Goal: Task Accomplishment & Management: Manage account settings

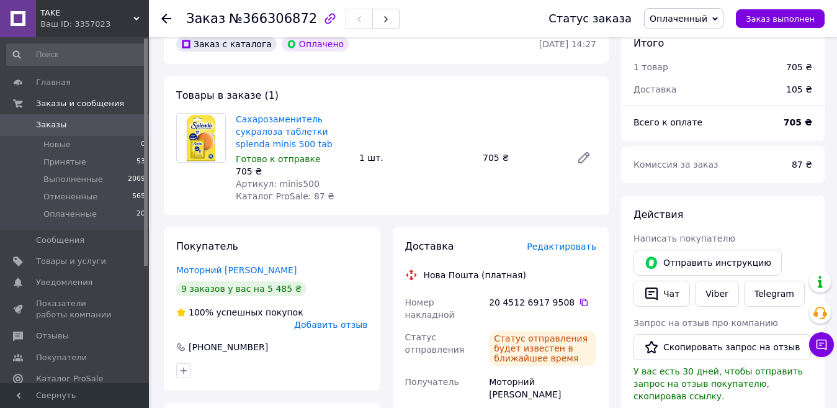
scroll to position [62, 0]
click at [135, 17] on use at bounding box center [136, 19] width 6 height 4
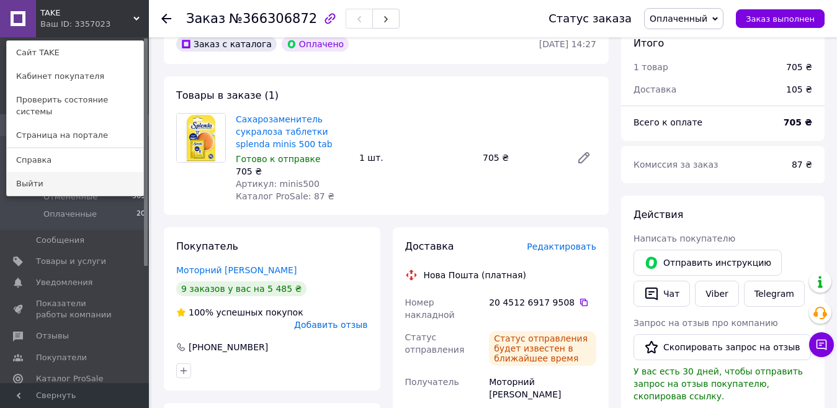
click at [30, 173] on link "Выйти" at bounding box center [75, 184] width 137 height 24
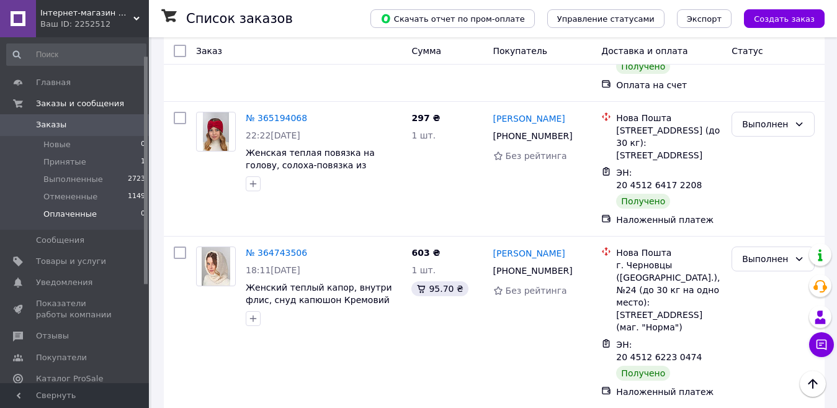
scroll to position [177, 0]
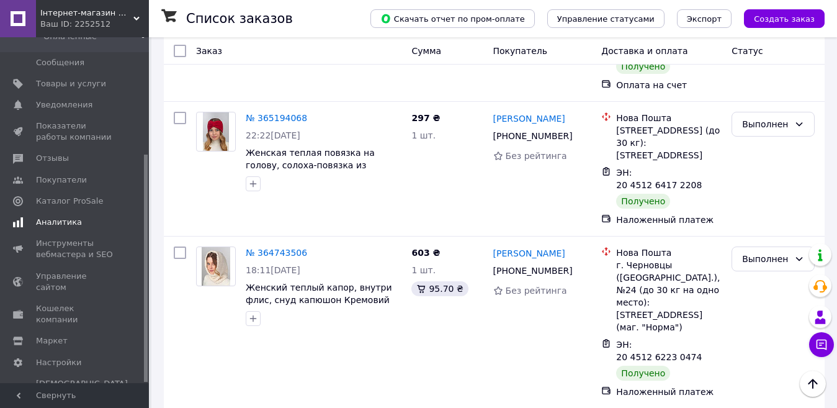
click at [53, 223] on span "Аналитика" at bounding box center [59, 222] width 46 height 11
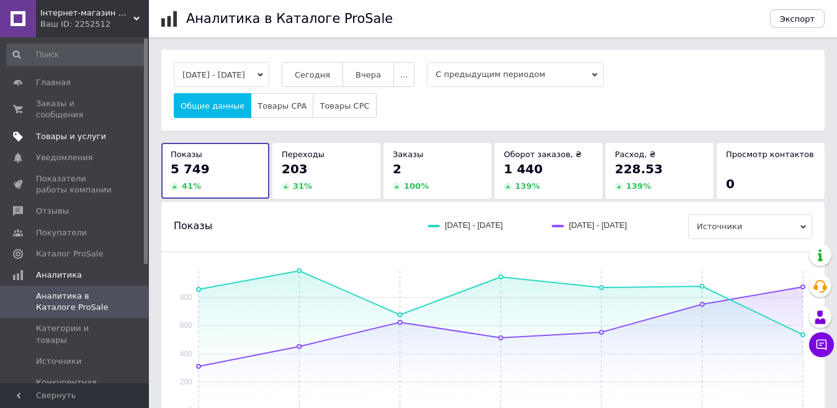
click at [59, 131] on span "Товары и услуги" at bounding box center [71, 136] width 70 height 11
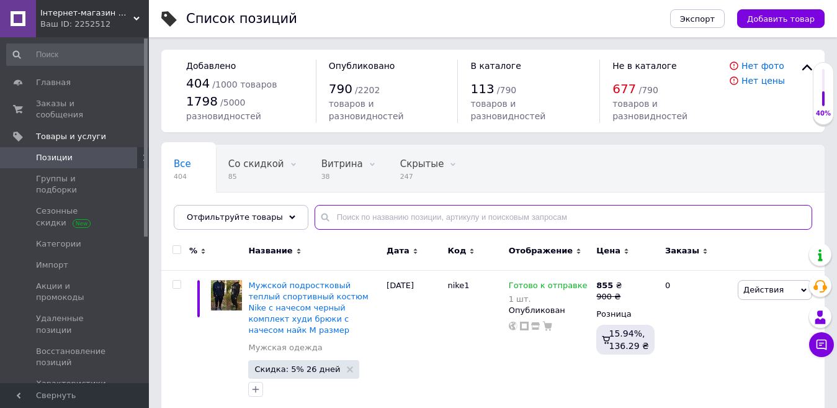
click at [342, 218] on input "text" at bounding box center [564, 217] width 498 height 25
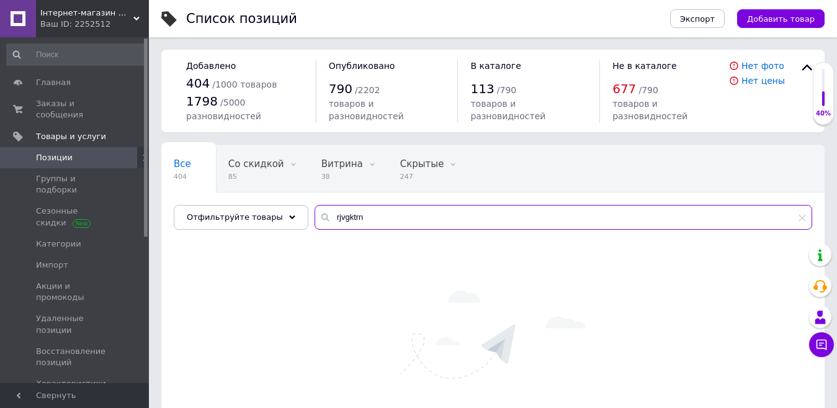
drag, startPoint x: 321, startPoint y: 215, endPoint x: 356, endPoint y: 217, distance: 34.2
click at [356, 217] on input "rjvgktrn" at bounding box center [564, 217] width 498 height 25
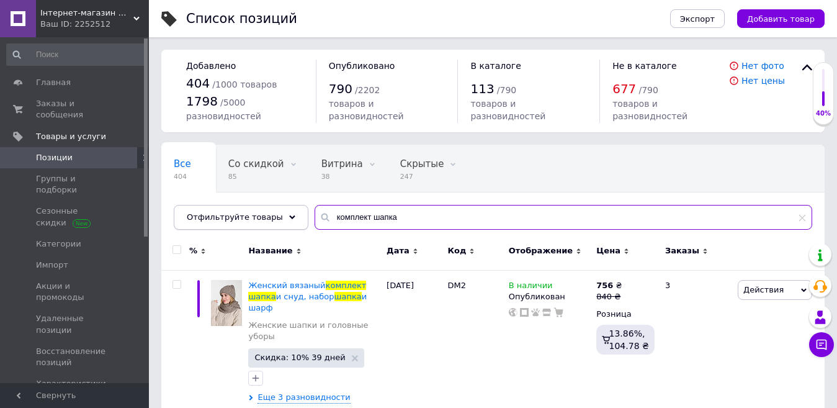
drag, startPoint x: 404, startPoint y: 217, endPoint x: 225, endPoint y: 206, distance: 179.1
click at [227, 212] on div "Отфильтруйте товары комплект шапка" at bounding box center [493, 217] width 639 height 25
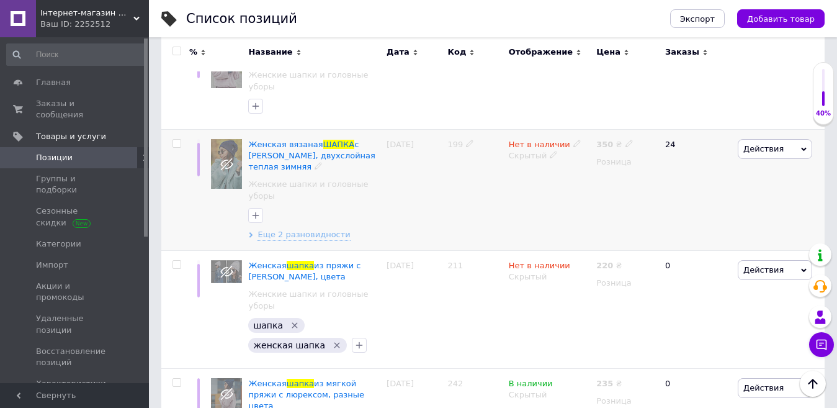
scroll to position [1552, 0]
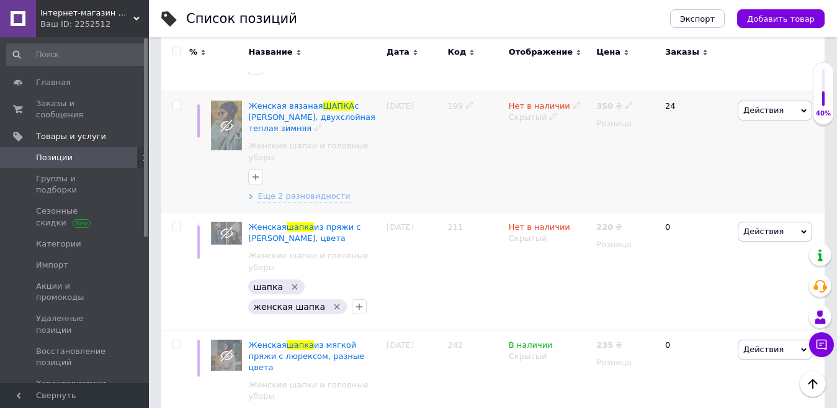
type input "шапка"
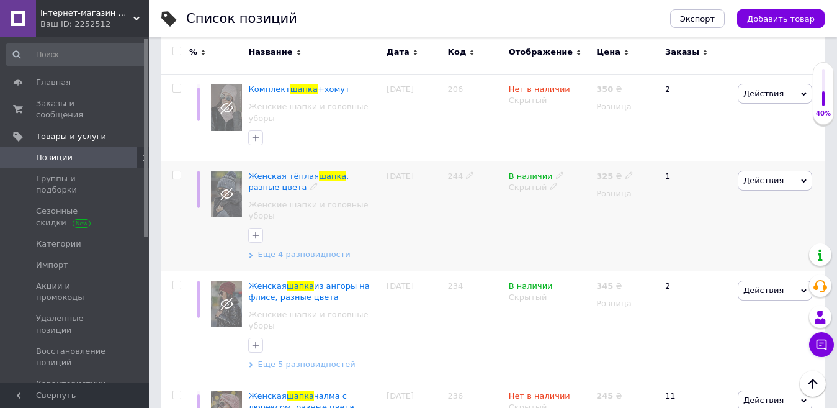
scroll to position [2545, 0]
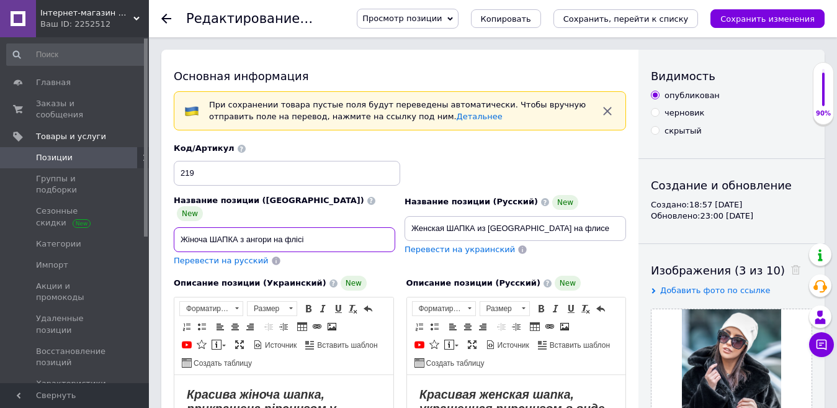
drag, startPoint x: 304, startPoint y: 228, endPoint x: 191, endPoint y: 231, distance: 113.0
paste input "й комплект шапка та баф з ангори | Теплий зимовий набір для жінок"
type input "Жіночий комплект шапка та баф з ангори | Теплий зимовий набір для жінок"
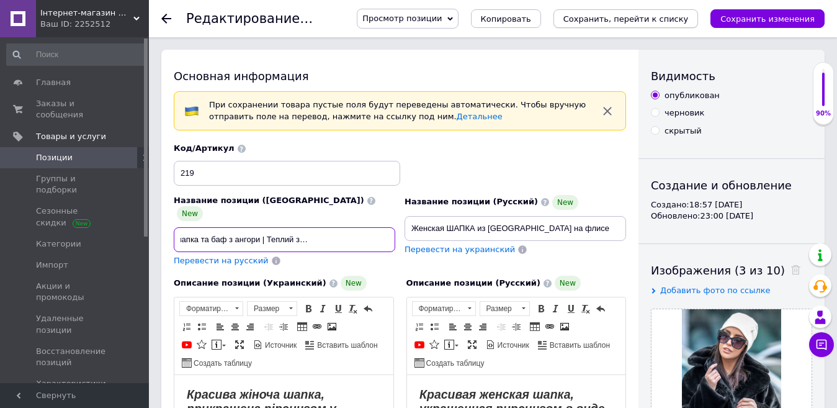
scroll to position [0, 0]
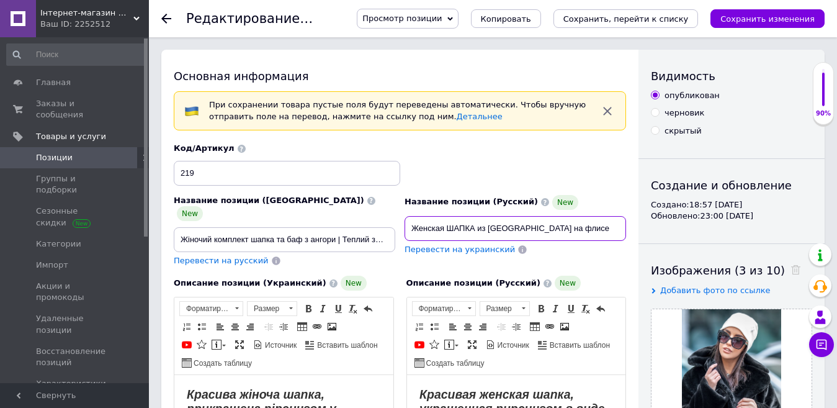
drag, startPoint x: 561, startPoint y: 231, endPoint x: 431, endPoint y: 223, distance: 130.6
click at [356, 223] on div "Название позиции (Украинский) New Жіночий комплект шапка та баф з ангори | Тепл…" at bounding box center [400, 204] width 462 height 133
paste input "й комплект шапка и баф из ангоры | Тёплый зимний набор для женщин"
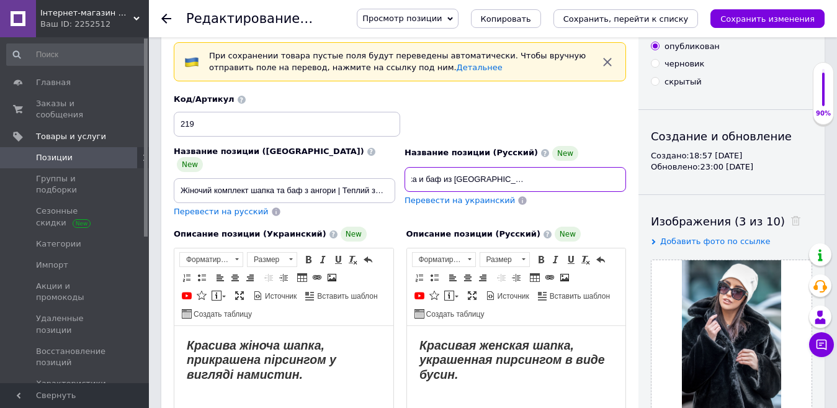
scroll to position [124, 0]
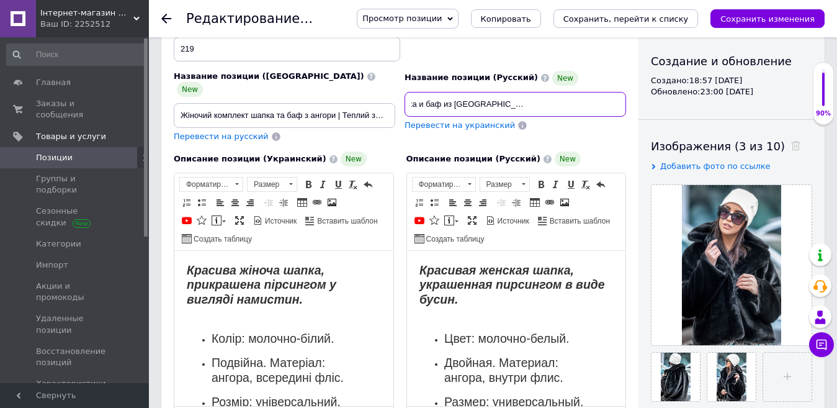
type input "Женский комплект шапка и баф из ангоры | Тёплый зимний набор для женщин"
click at [757, 14] on icon "Сохранить изменения" at bounding box center [768, 18] width 94 height 9
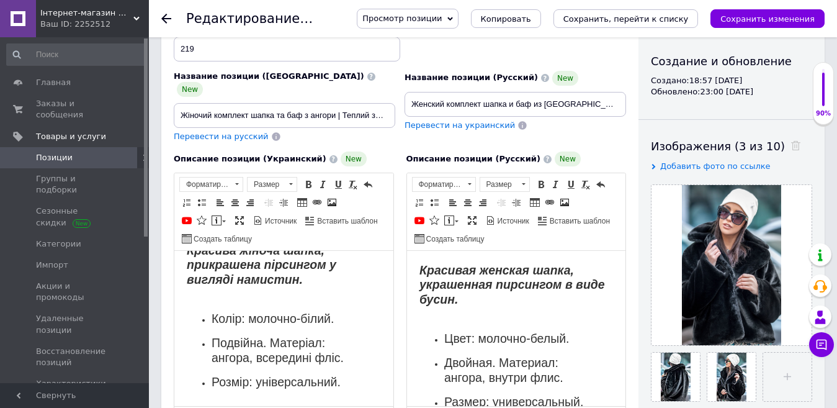
scroll to position [30, 0]
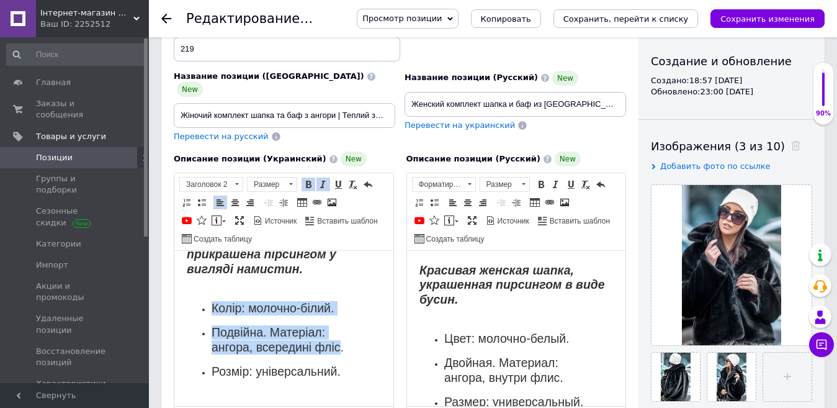
drag, startPoint x: 342, startPoint y: 345, endPoint x: 213, endPoint y: 303, distance: 135.0
click at [212, 303] on ul "Колір: молочно-білий. Подвійна. Матеріал: ангора, всередині фліс. Розмір: уніве…" at bounding box center [284, 347] width 194 height 92
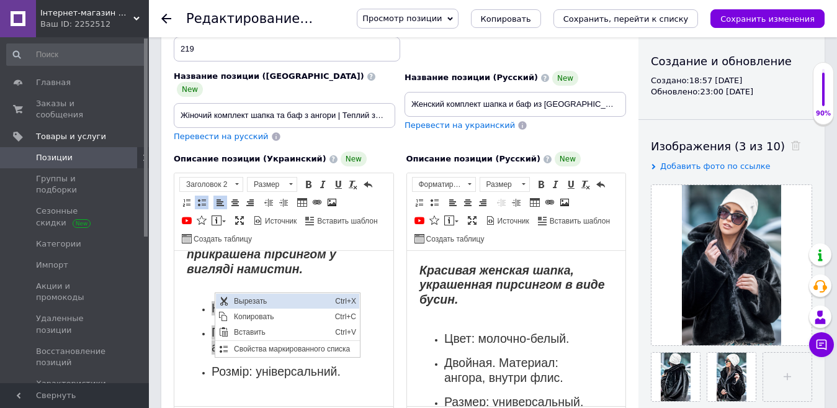
scroll to position [0, 0]
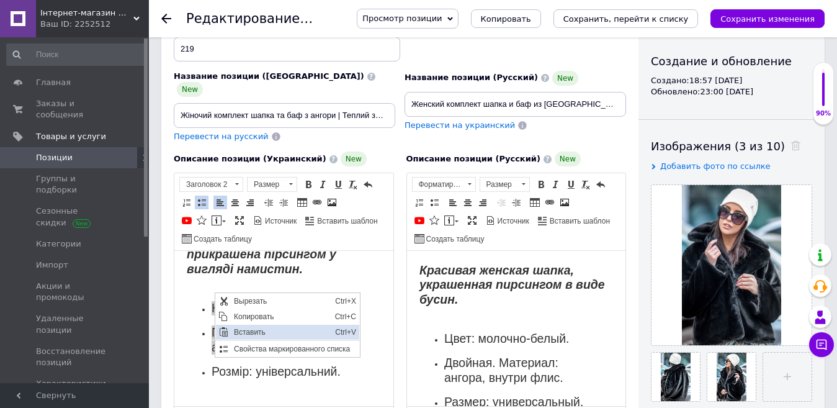
click at [258, 333] on span "Вставить" at bounding box center [281, 332] width 101 height 15
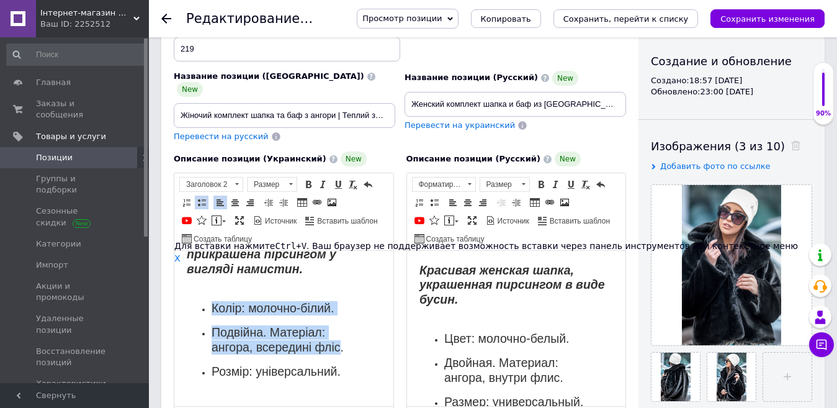
scroll to position [20, 0]
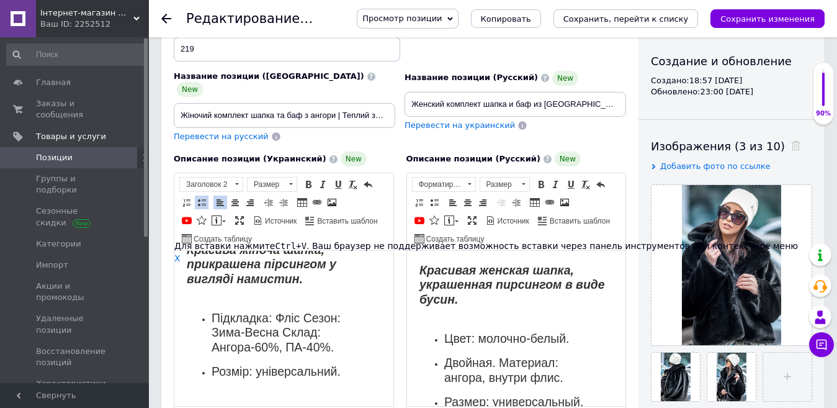
click at [304, 312] on h2 "Підкладка: Фліс Сезон: Зима-Весна Склад: Ангора-60%, ПА-40% ." at bounding box center [284, 332] width 145 height 43
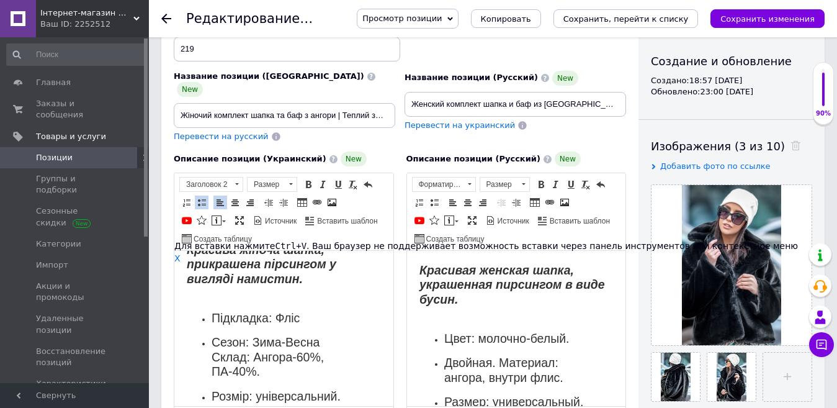
scroll to position [30, 0]
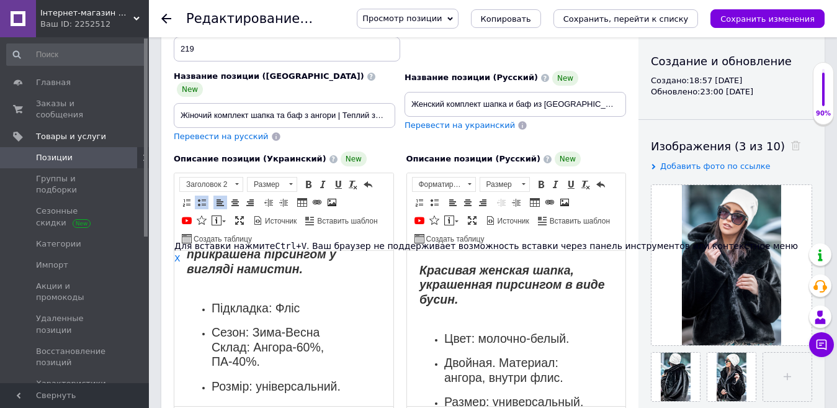
click at [210, 345] on ul "Підкладка: Фліс Сезон: Зима-Весна Склад: Ангора-60%, ПА-40% . Розмір: універсал…" at bounding box center [284, 354] width 194 height 107
click at [319, 328] on h2 "Сезон: Зима-Весна Склад: Ангора-60%, ПА-40% ." at bounding box center [284, 346] width 145 height 43
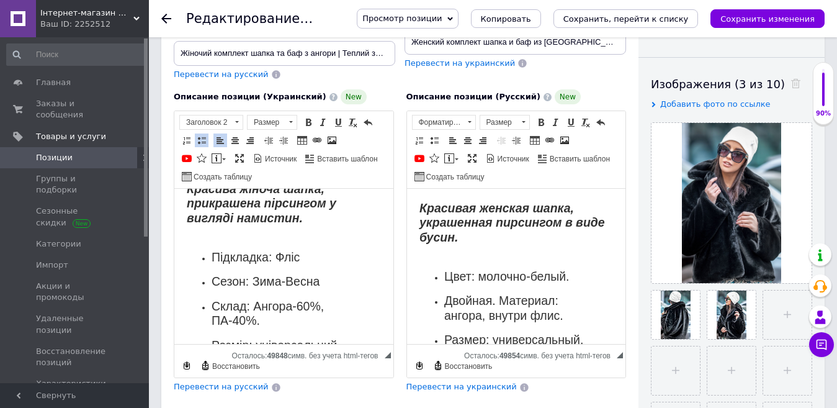
scroll to position [0, 0]
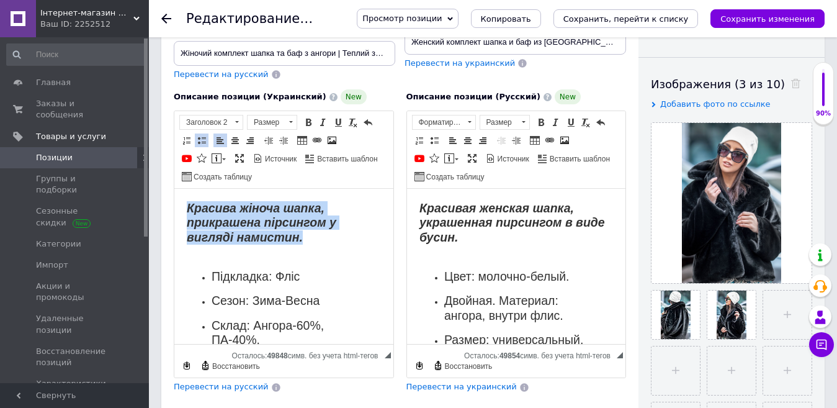
drag, startPoint x: 281, startPoint y: 239, endPoint x: 178, endPoint y: 204, distance: 108.1
click at [178, 204] on html "Красива жіноча шапка, прикрашена пірсингом у вигляді намистин. Підкладка: Фліс …" at bounding box center [283, 294] width 219 height 210
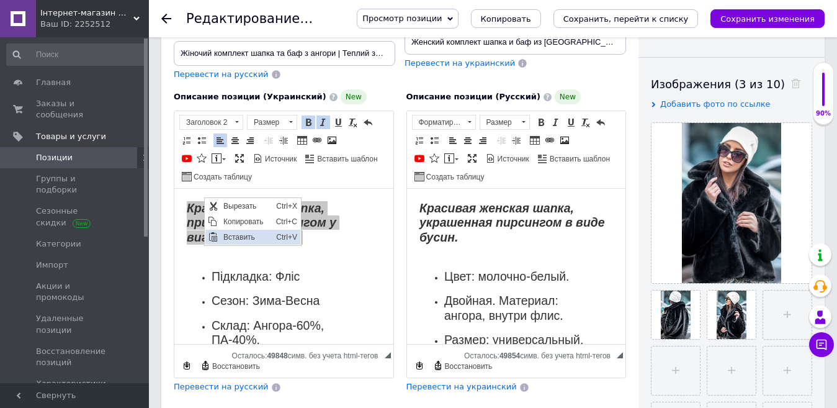
click at [234, 231] on span "Вставить" at bounding box center [246, 237] width 53 height 15
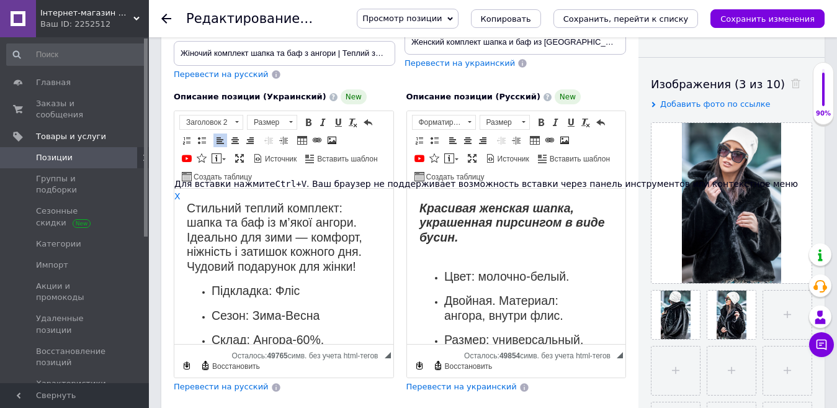
click at [364, 267] on h2 "Стильний теплий комплект: шапка та баф із м’якої ангори. Ідеально для зими — ко…" at bounding box center [284, 237] width 194 height 73
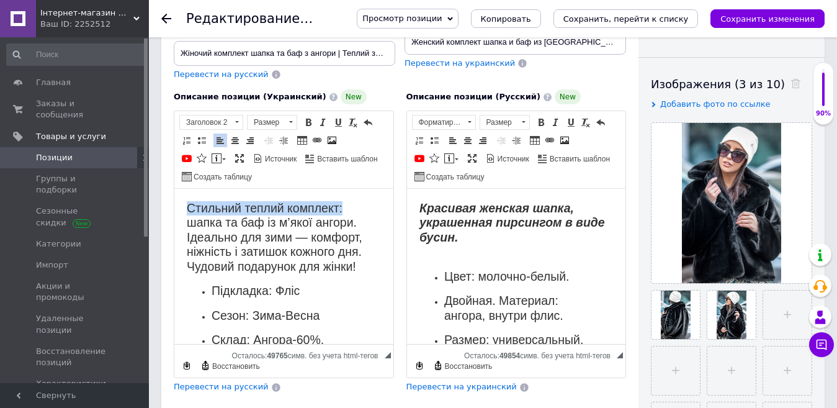
drag, startPoint x: 344, startPoint y: 209, endPoint x: 163, endPoint y: 212, distance: 180.6
click at [174, 212] on html "Стильний теплий комплект: шапка та баф із м’якої ангори. Ідеально для зими — ко…" at bounding box center [283, 301] width 219 height 225
click at [305, 117] on span at bounding box center [308, 122] width 10 height 10
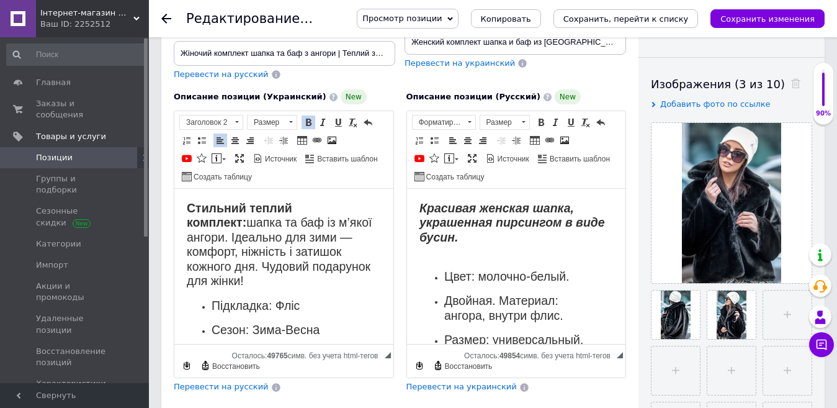
click at [341, 245] on h2 "Стильний теплий комплект: шапка та баф із м’якої ангори. Ідеально для зими — ко…" at bounding box center [284, 244] width 194 height 87
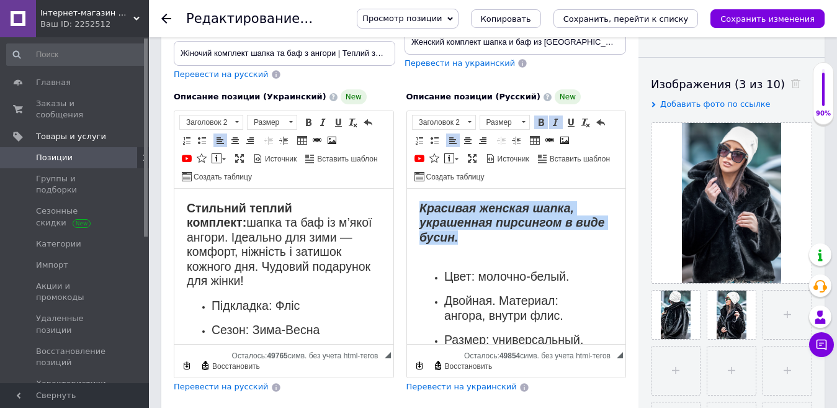
drag, startPoint x: 489, startPoint y: 238, endPoint x: 403, endPoint y: 208, distance: 90.9
click at [407, 208] on html "Красивая женская шапка, украшенная пирсингом в виде бусин. Цвет: молочно-белый.…" at bounding box center [516, 282] width 219 height 186
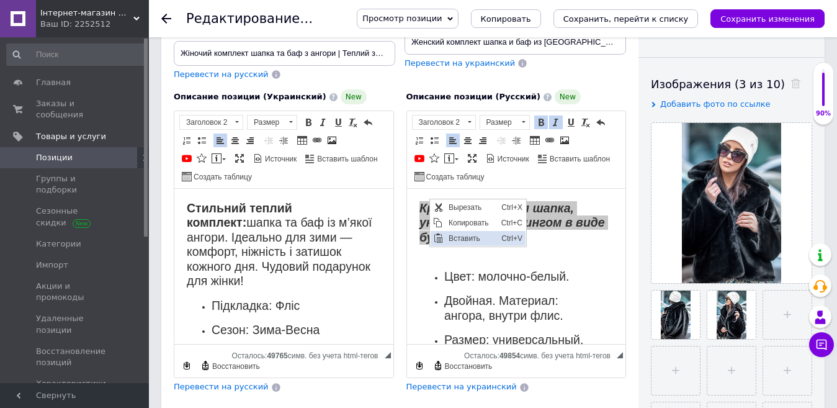
click at [463, 236] on span "Вставить" at bounding box center [471, 238] width 53 height 15
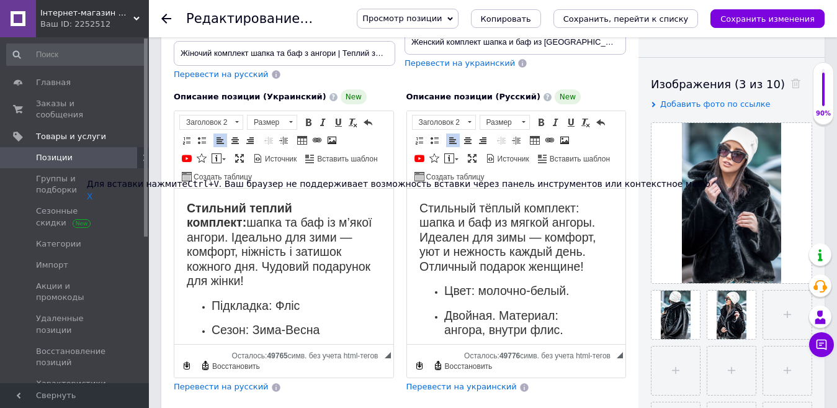
drag, startPoint x: 590, startPoint y: 195, endPoint x: 524, endPoint y: 132, distance: 90.9
click at [420, 195] on div "Для вставки нажмите Ctrl+V . Ваш браузер не поддерживает возможность вставки че…" at bounding box center [399, 189] width 624 height 25
click at [544, 117] on span at bounding box center [541, 122] width 10 height 10
drag, startPoint x: 585, startPoint y: 195, endPoint x: 452, endPoint y: 195, distance: 132.8
click at [452, 195] on div "Для вставки нажмите Ctrl+V . Ваш браузер не поддерживает возможность вставки че…" at bounding box center [399, 189] width 624 height 25
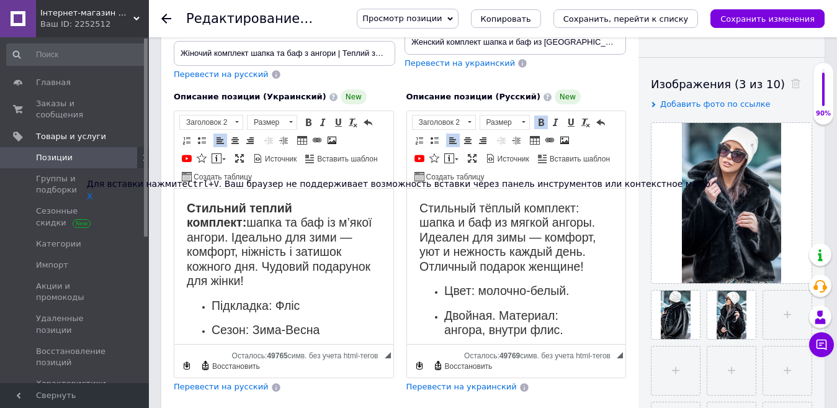
click at [461, 221] on h2 "Стильный тёплый комплект: шапка и баф из мягкой ангоры. Идеален для зимы — комф…" at bounding box center [516, 237] width 194 height 73
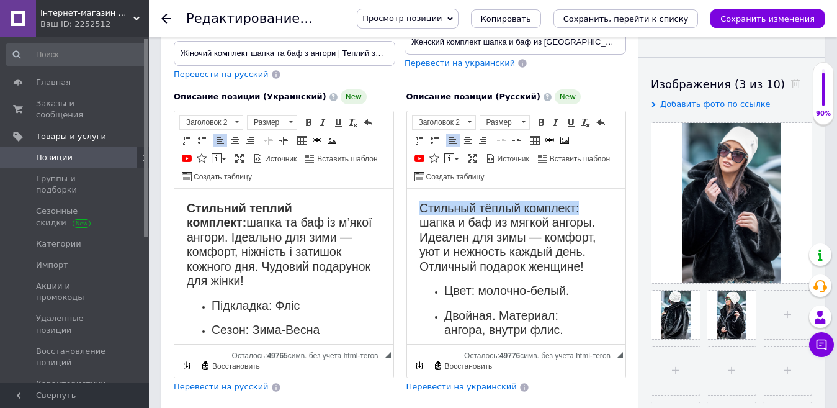
drag, startPoint x: 825, startPoint y: 384, endPoint x: 586, endPoint y: 209, distance: 296.5
click at [586, 209] on h2 "Стильный тёплый комплект: шапка и баф из мягкой ангоры. Идеален для зимы — комф…" at bounding box center [516, 237] width 194 height 73
click at [541, 115] on link "Полужирный Комбинация клавиш Ctrl+B" at bounding box center [541, 122] width 14 height 14
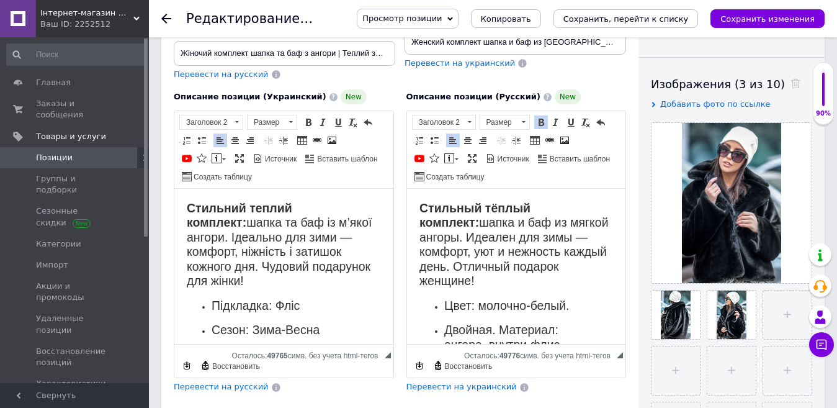
click at [580, 248] on h2 "Стильный тёплый комплект: шапка и баф из мягкой ангоры. Идеален для зимы — комф…" at bounding box center [516, 244] width 194 height 87
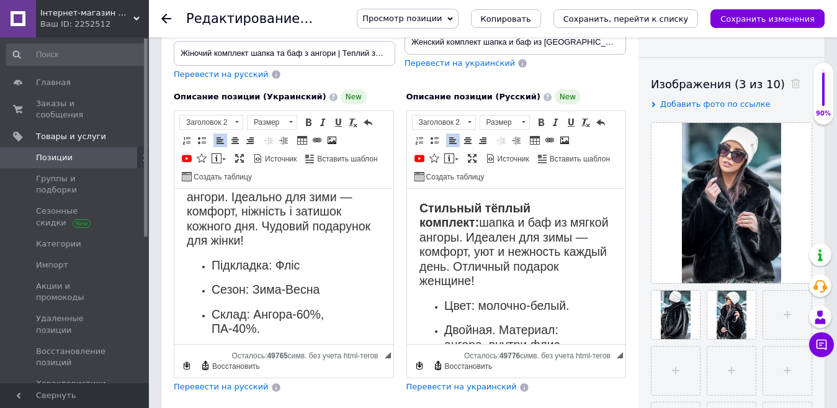
scroll to position [62, 0]
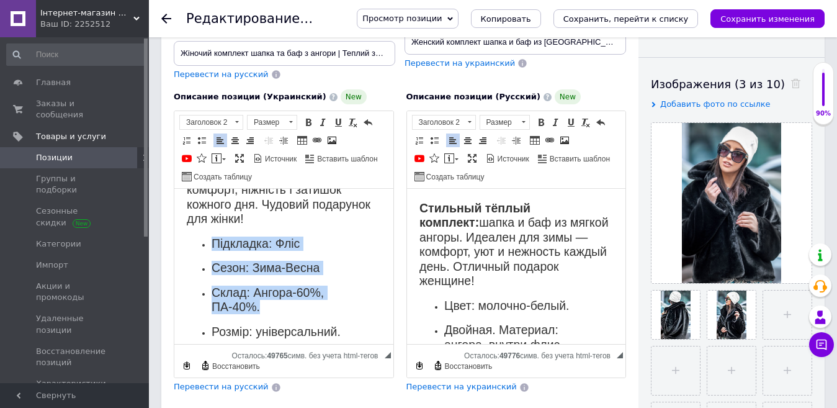
drag, startPoint x: 213, startPoint y: 226, endPoint x: 254, endPoint y: 264, distance: 56.2
click at [269, 288] on ul "Підкладка: Фліс Сезон: Зима-Весна Склад: Ангора-60%, ПА-40% . Розмір: універсал…" at bounding box center [284, 294] width 194 height 117
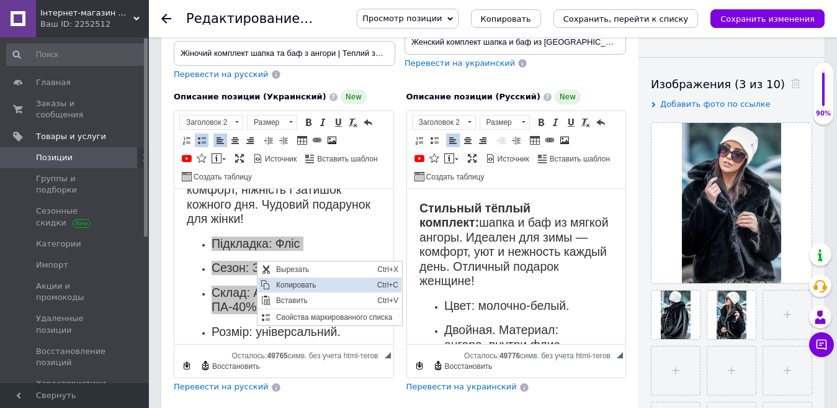
click at [287, 283] on span "Копировать" at bounding box center [323, 284] width 101 height 15
copy ul "Підкладка: Фліс Сезон: Зима-Весна Склад: Ангора-60%, ПА-40% ."
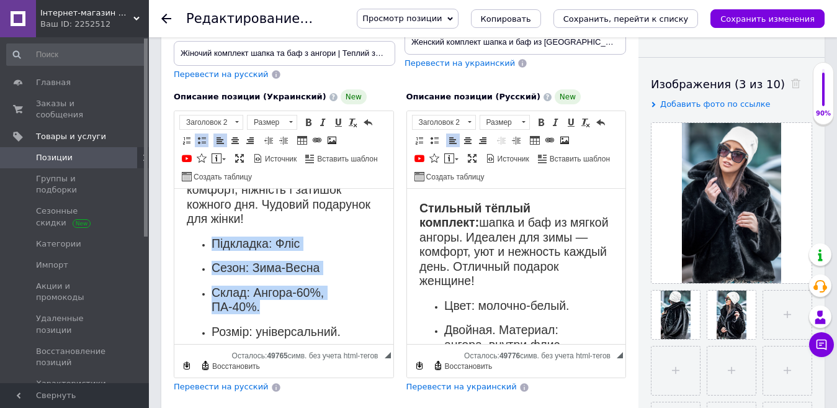
scroll to position [60, 0]
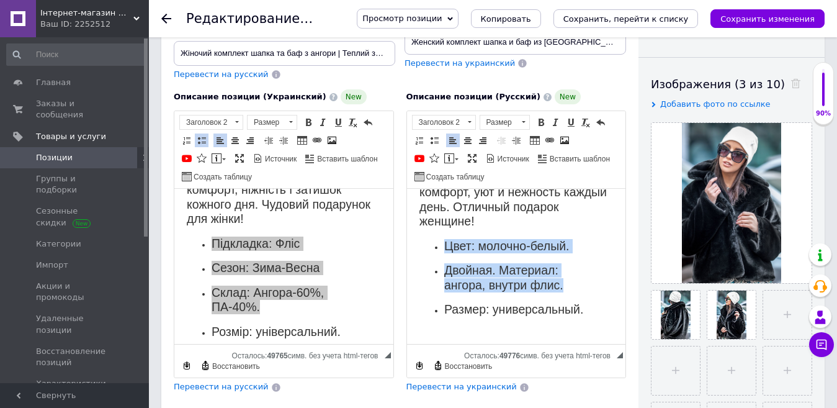
drag, startPoint x: 564, startPoint y: 272, endPoint x: 442, endPoint y: 231, distance: 128.2
click at [442, 239] on ul "Цвет: молочно-белый. Двойная. Материал: ангора, внутри флис. Размер: универсаль…" at bounding box center [516, 285] width 194 height 92
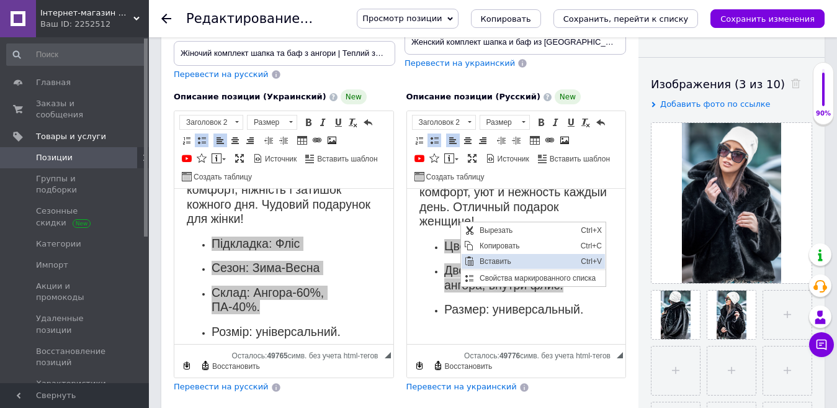
click at [487, 259] on span "Вставить" at bounding box center [526, 261] width 101 height 15
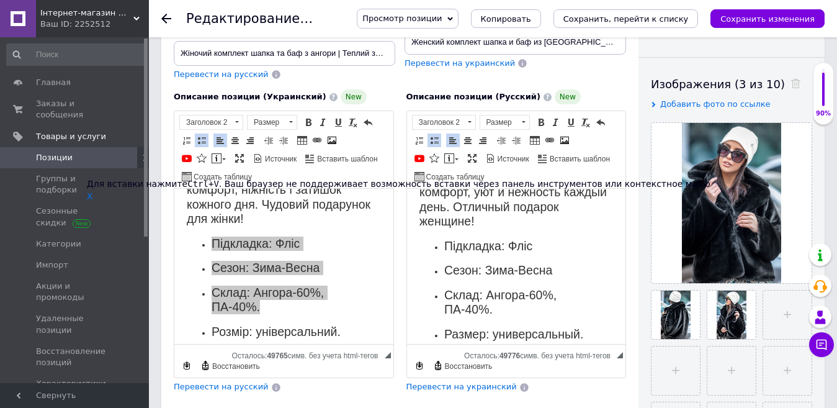
click at [454, 239] on h2 "Підкладка: Фліс" at bounding box center [516, 246] width 145 height 14
drag, startPoint x: 531, startPoint y: 227, endPoint x: 950, endPoint y: 392, distance: 449.5
click at [531, 239] on h2 "По дкладка: Фліс" at bounding box center [516, 246] width 145 height 14
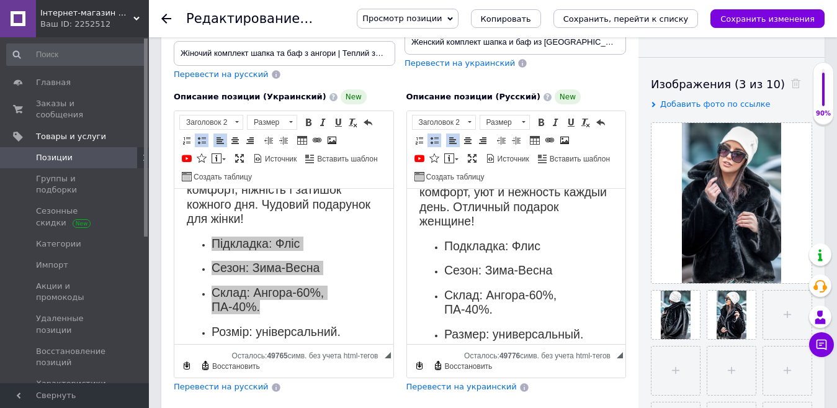
click at [552, 263] on h2 "Сезон: Зима-Весна" at bounding box center [516, 270] width 145 height 14
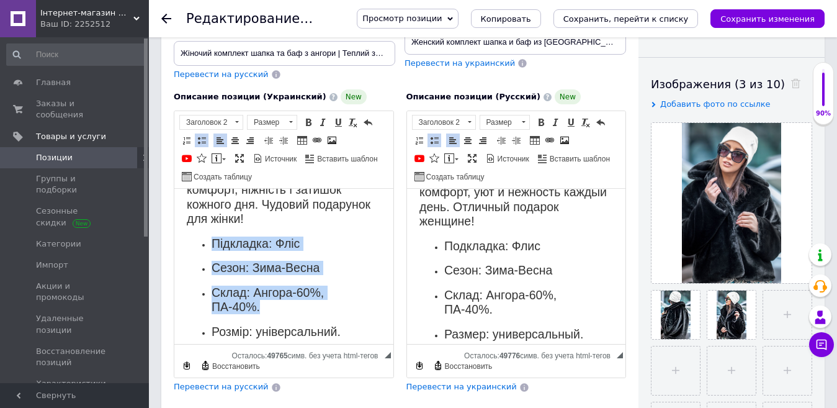
click at [347, 264] on ul "Підкладка: Фліс Сезон: Зима-Весна Склад: Ангора-60%, ПА-40% . Розмір: універсал…" at bounding box center [284, 294] width 194 height 117
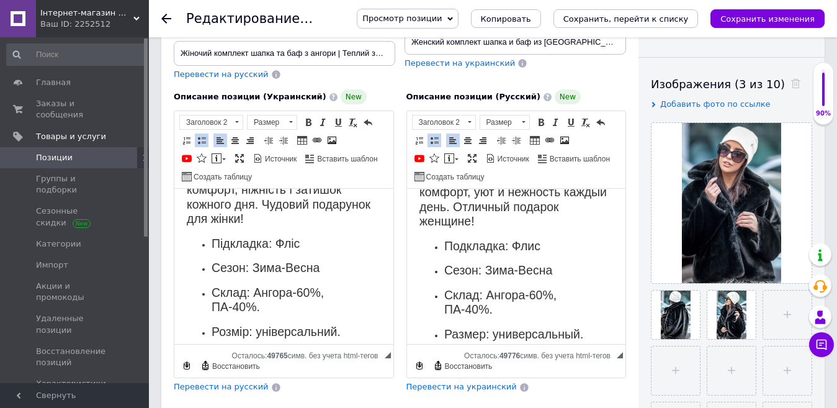
click at [479, 288] on h2 "Склад: Ангора-60%, ПА-40%." at bounding box center [516, 302] width 145 height 29
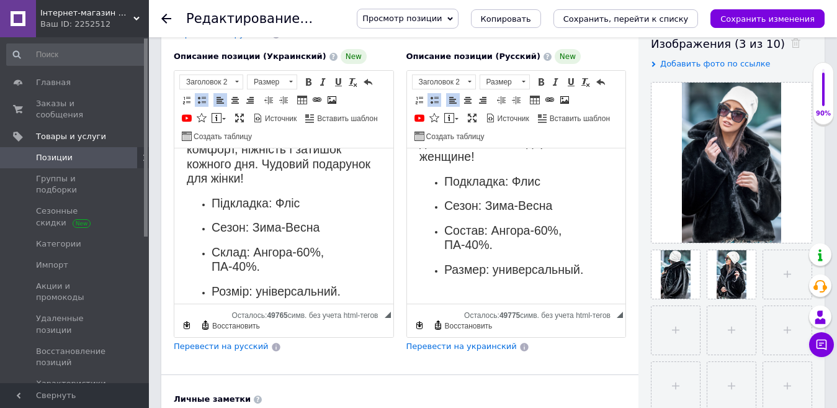
scroll to position [248, 0]
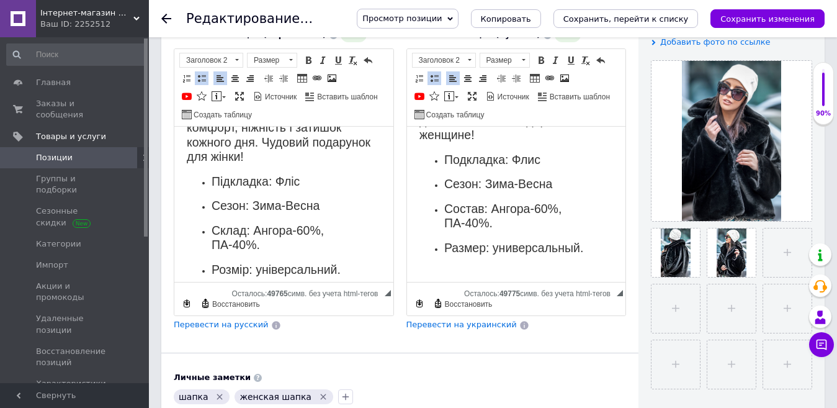
drag, startPoint x: 784, startPoint y: 19, endPoint x: 505, endPoint y: 114, distance: 294.8
click at [783, 20] on icon "Сохранить изменения" at bounding box center [768, 18] width 94 height 9
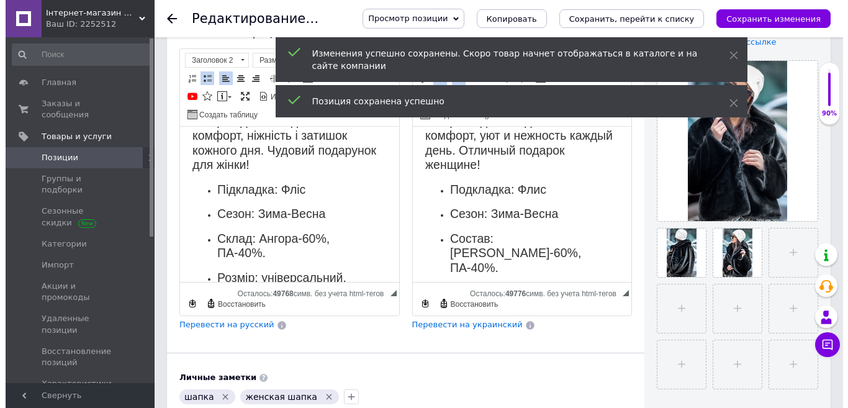
scroll to position [54, 0]
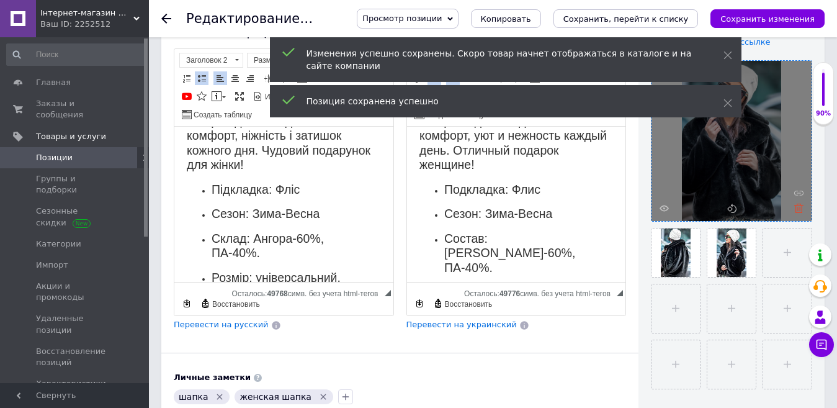
click at [802, 212] on use at bounding box center [798, 208] width 9 height 9
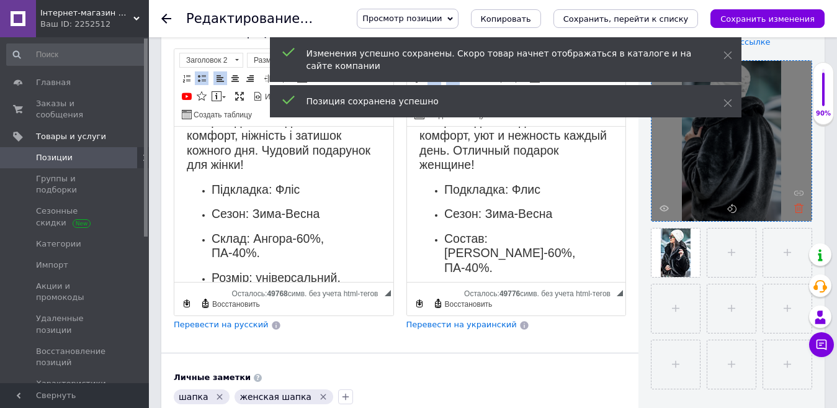
click at [799, 210] on icon at bounding box center [798, 208] width 9 height 9
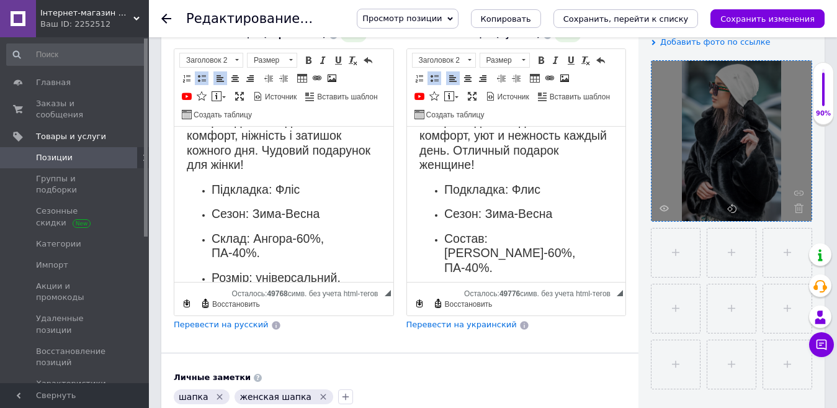
click at [799, 210] on icon at bounding box center [798, 208] width 9 height 9
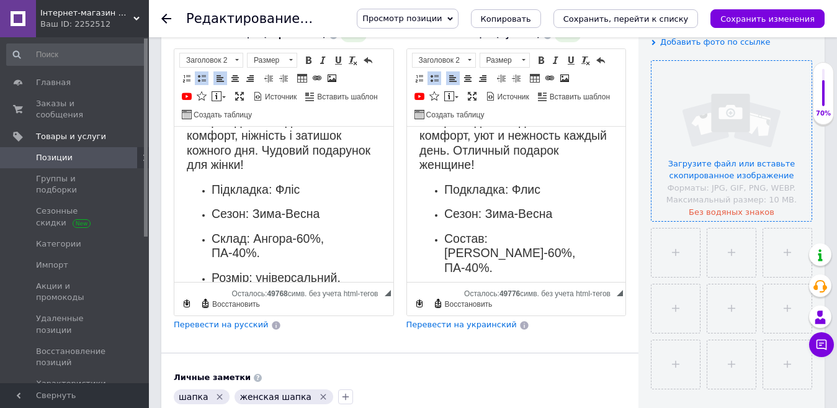
click at [729, 166] on input "file" at bounding box center [732, 141] width 160 height 160
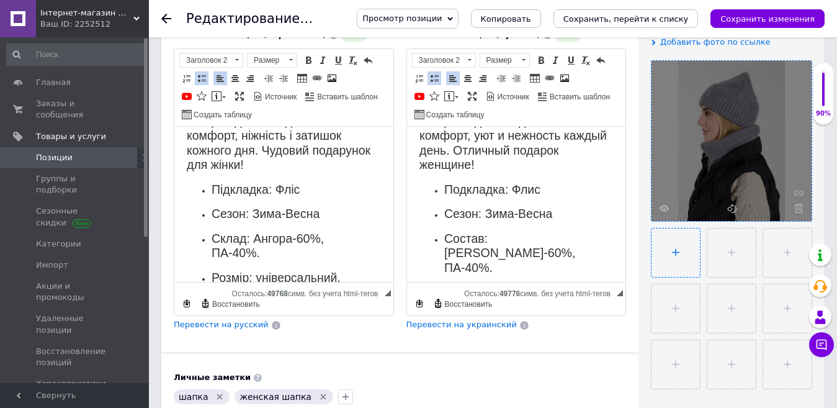
drag, startPoint x: 671, startPoint y: 255, endPoint x: 48, endPoint y: 89, distance: 644.2
click at [671, 255] on input "file" at bounding box center [676, 252] width 48 height 48
type input "C:\fakepath\Дебра 11.jpg"
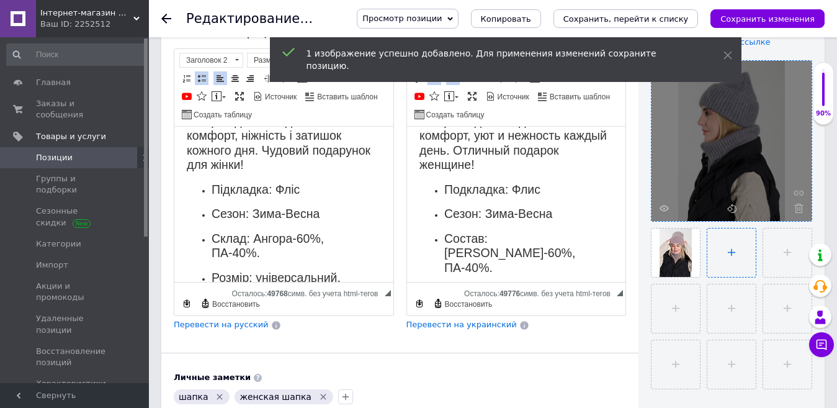
click at [742, 248] on input "file" at bounding box center [732, 252] width 48 height 48
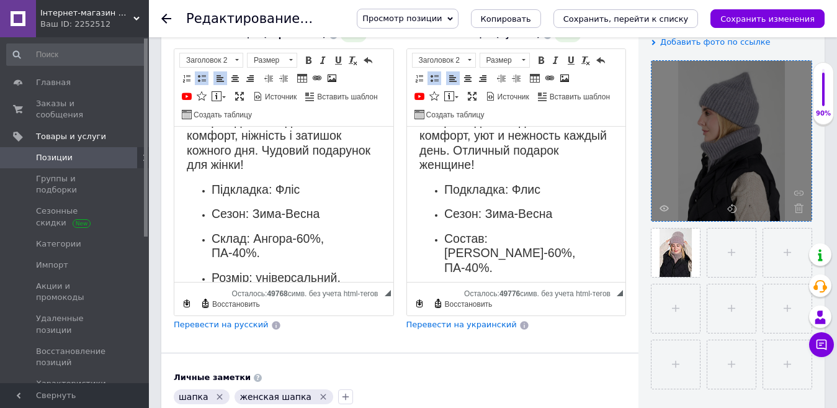
type input "C:\fakepath\Дебра 29.jpg"
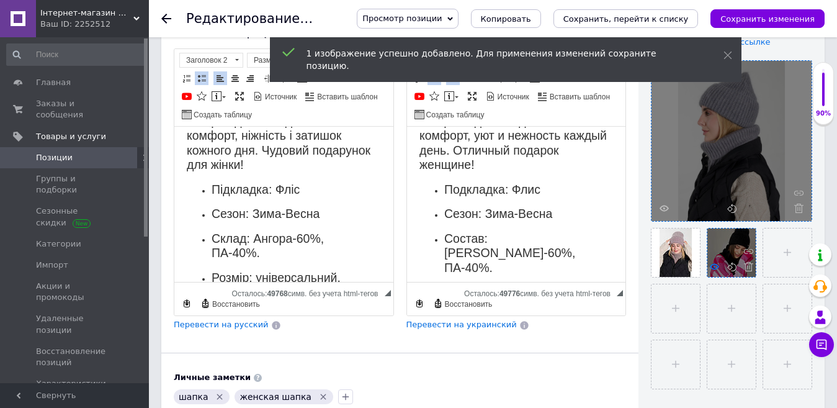
click at [718, 268] on use at bounding box center [714, 266] width 9 height 6
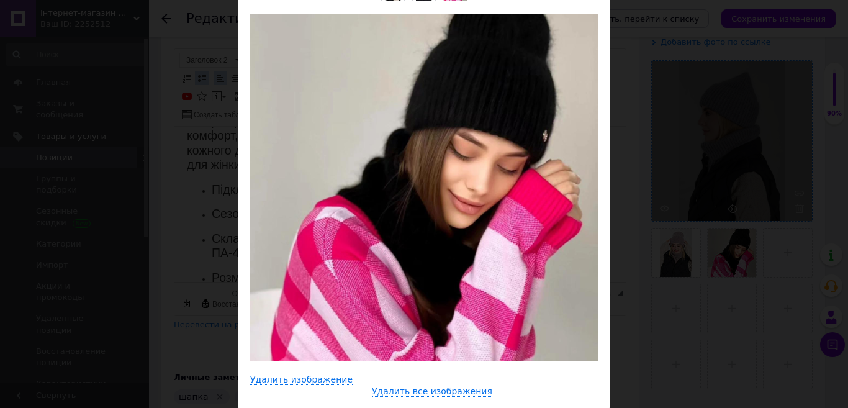
scroll to position [0, 0]
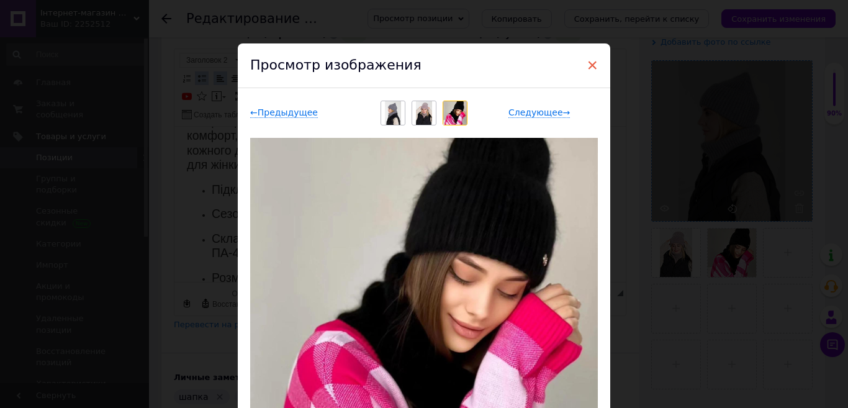
click at [591, 66] on span "×" at bounding box center [591, 65] width 11 height 21
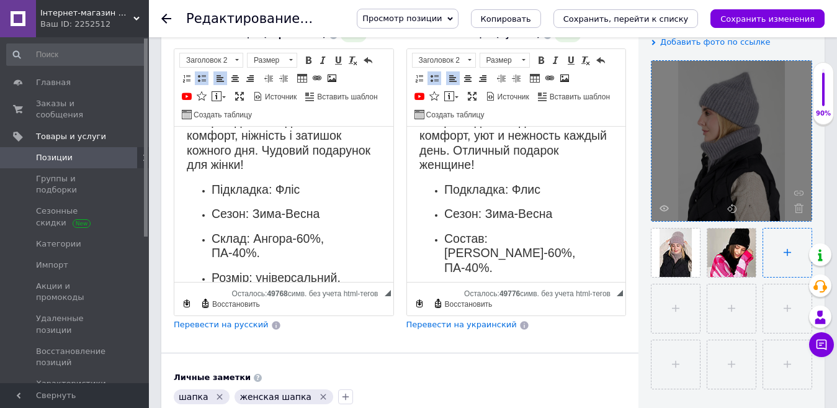
click at [783, 256] on input "file" at bounding box center [787, 252] width 48 height 48
type input "C:\fakepath\дебра 27.jpg"
click at [676, 310] on input "file" at bounding box center [676, 308] width 48 height 48
type input "C:\fakepath\Дебра 28.jpg"
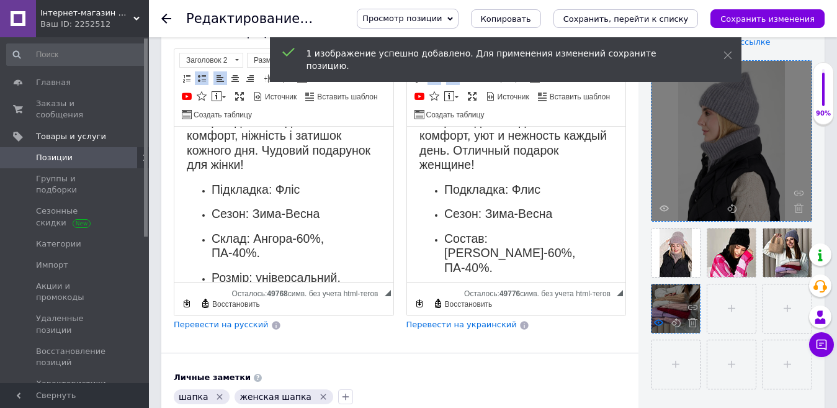
click at [660, 325] on use at bounding box center [658, 322] width 9 height 6
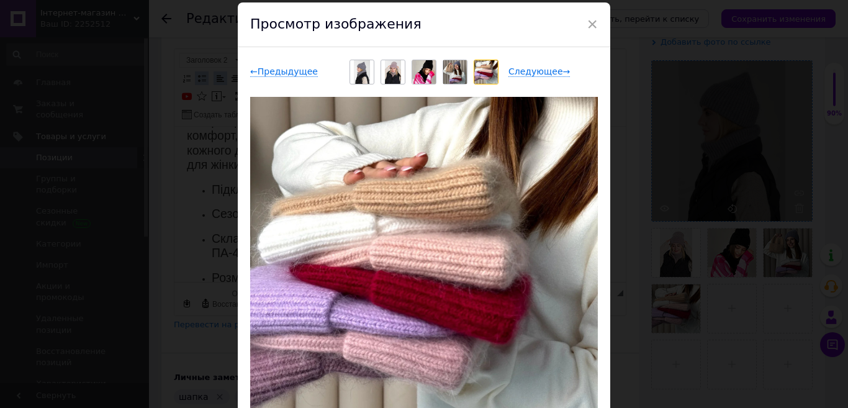
scroll to position [62, 0]
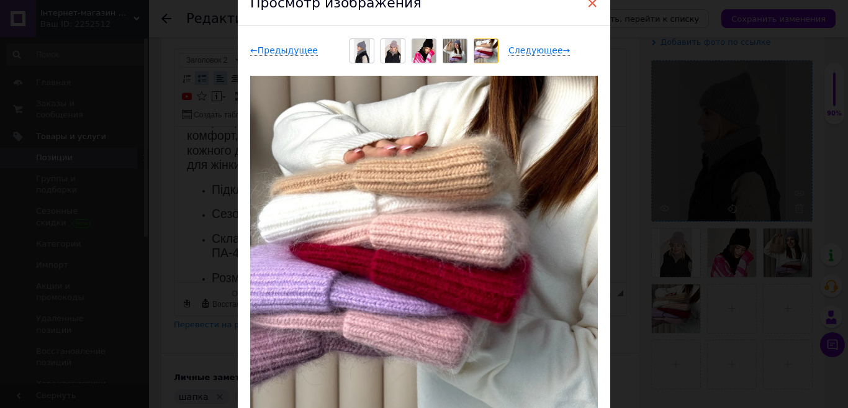
click at [586, 3] on span "×" at bounding box center [591, 3] width 11 height 21
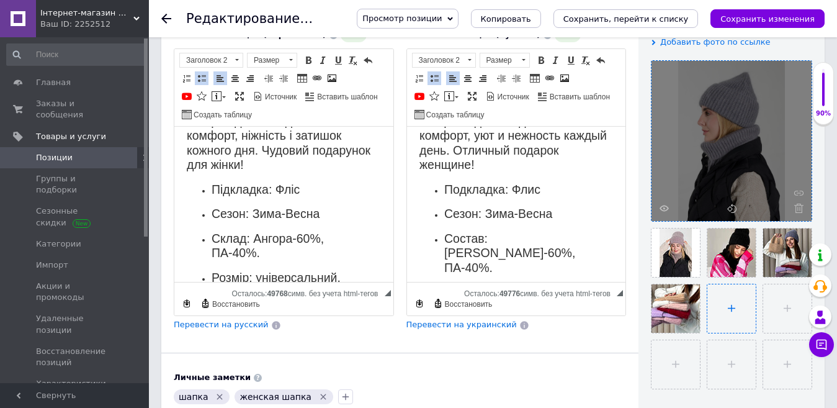
click at [724, 308] on input "file" at bounding box center [732, 308] width 48 height 48
type input "C:\fakepath\Дебра 16.jpg"
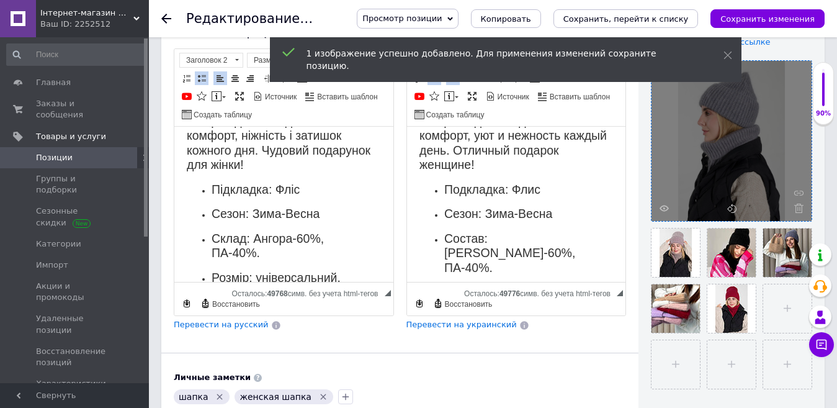
drag, startPoint x: 784, startPoint y: 310, endPoint x: 426, endPoint y: 302, distance: 358.8
click at [784, 310] on input "file" at bounding box center [787, 308] width 48 height 48
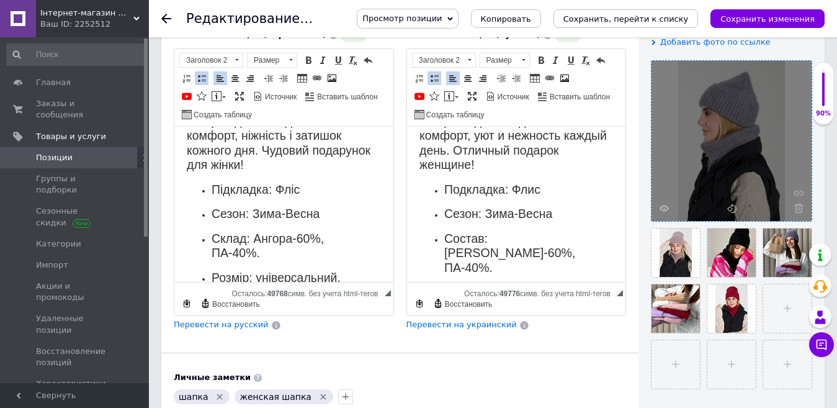
type input "C:\fakepath\Дебра 7.jpg"
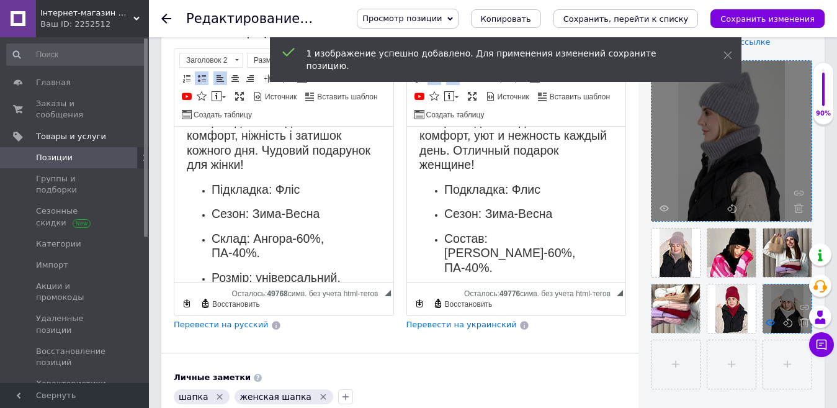
click at [766, 323] on use at bounding box center [770, 322] width 9 height 6
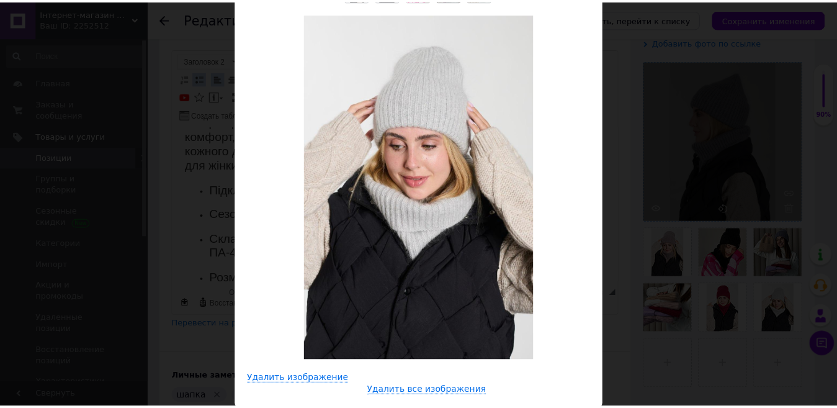
scroll to position [0, 0]
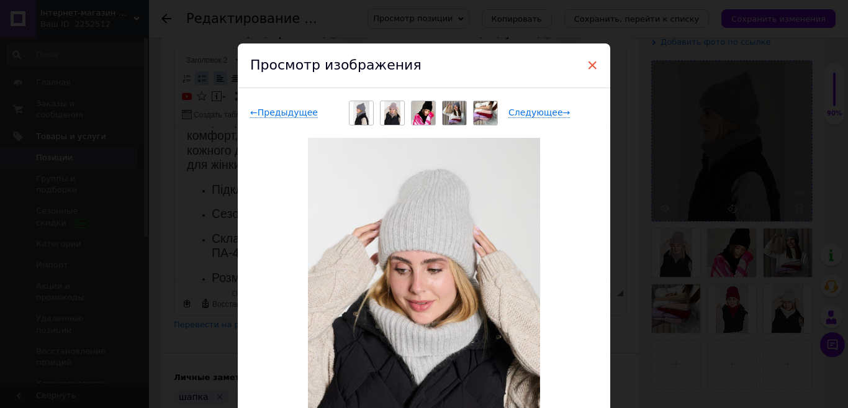
click at [588, 63] on span "×" at bounding box center [591, 65] width 11 height 21
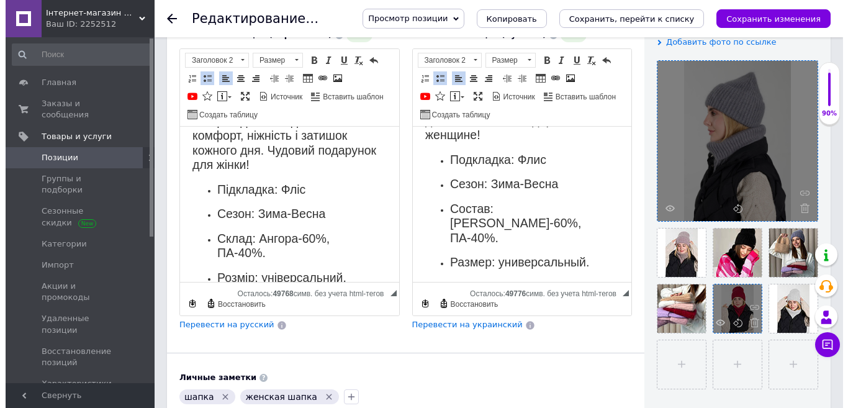
scroll to position [310, 0]
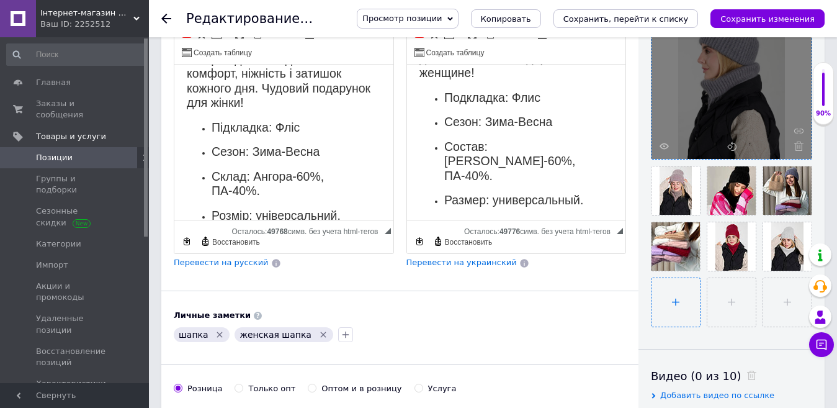
click at [682, 302] on input "file" at bounding box center [676, 302] width 48 height 48
type input "C:\fakepath\Дебра 4.jpg"
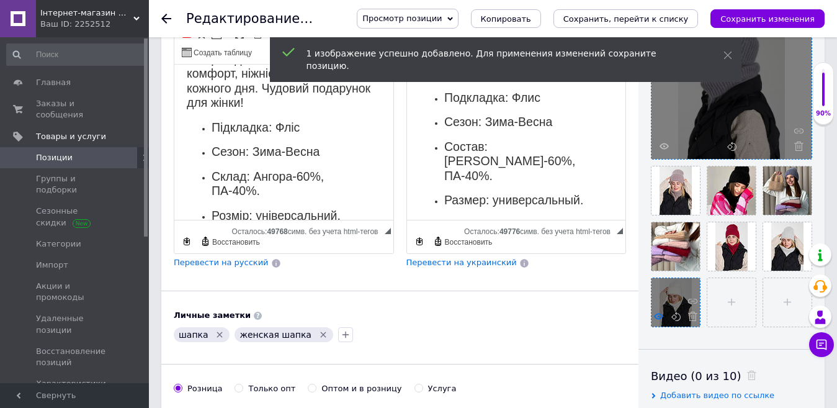
click at [659, 318] on icon at bounding box center [658, 316] width 9 height 9
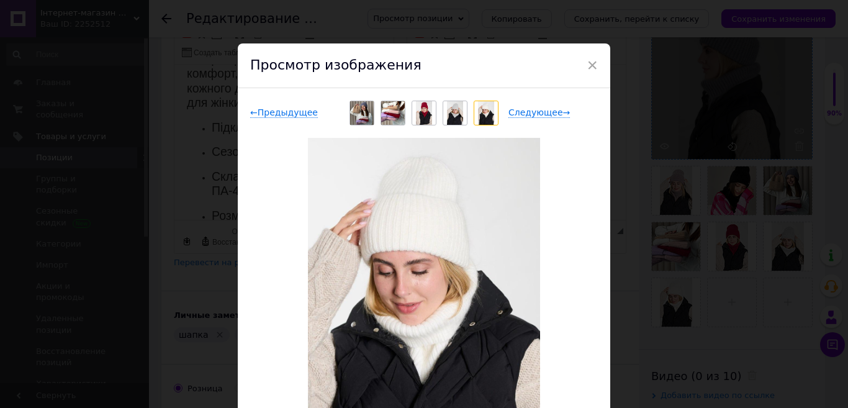
scroll to position [62, 0]
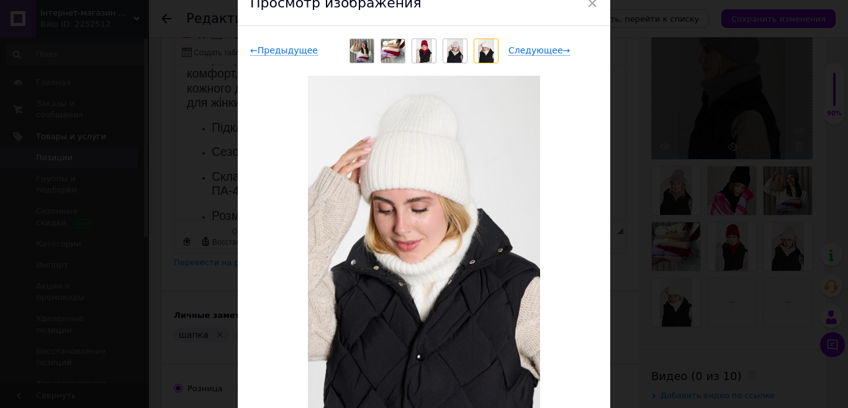
click at [596, 263] on div "← Предыдущее Следующее → Удалить изображение Удалить все изображения" at bounding box center [424, 249] width 372 height 446
click at [727, 302] on div "× Просмотр изображения ← Предыдущее Следующее → Удалить изображение Удалить все…" at bounding box center [424, 204] width 848 height 408
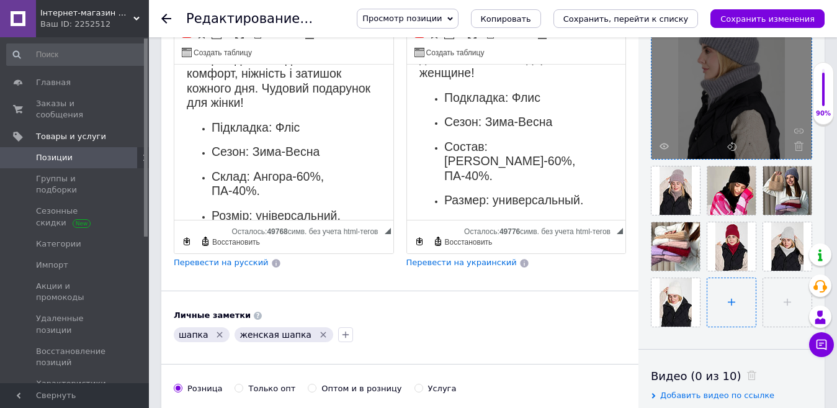
drag, startPoint x: 735, startPoint y: 298, endPoint x: 728, endPoint y: 297, distance: 6.9
click at [735, 297] on input "file" at bounding box center [732, 302] width 48 height 48
type input "C:\fakepath\Дебра 5.jpg"
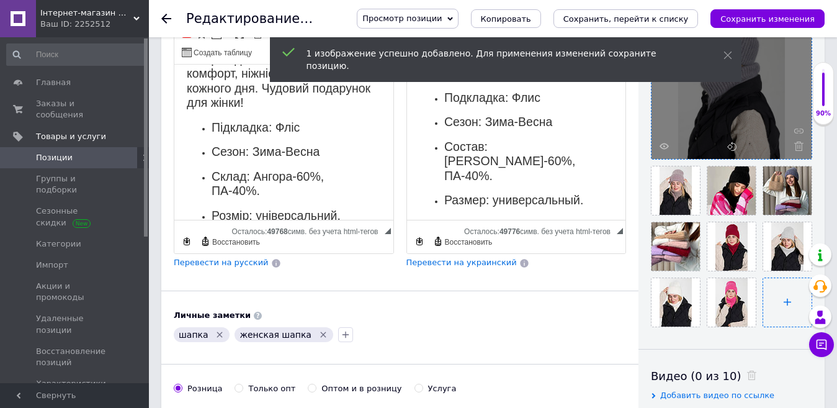
click at [789, 302] on input "file" at bounding box center [787, 302] width 48 height 48
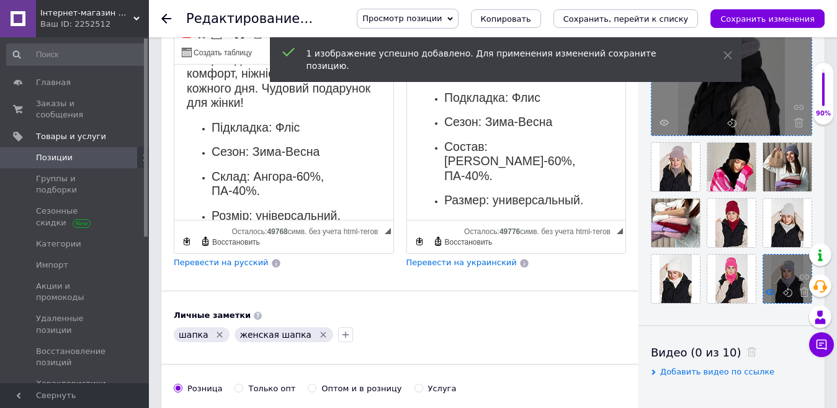
click at [770, 294] on icon at bounding box center [770, 291] width 9 height 9
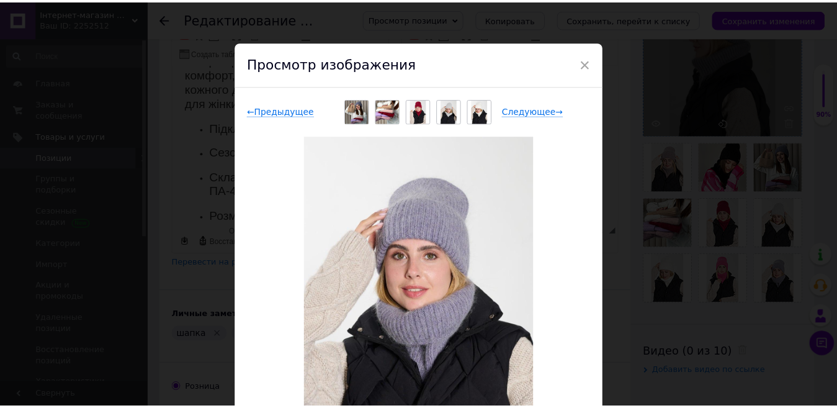
scroll to position [0, 0]
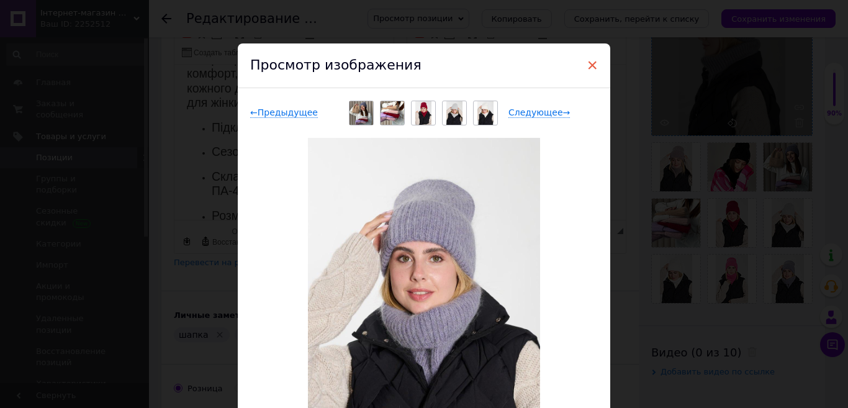
click at [593, 60] on span "×" at bounding box center [591, 65] width 11 height 21
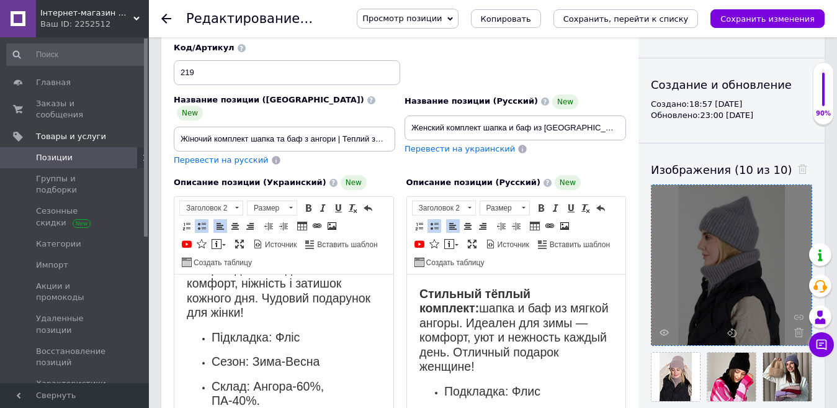
scroll to position [62, 0]
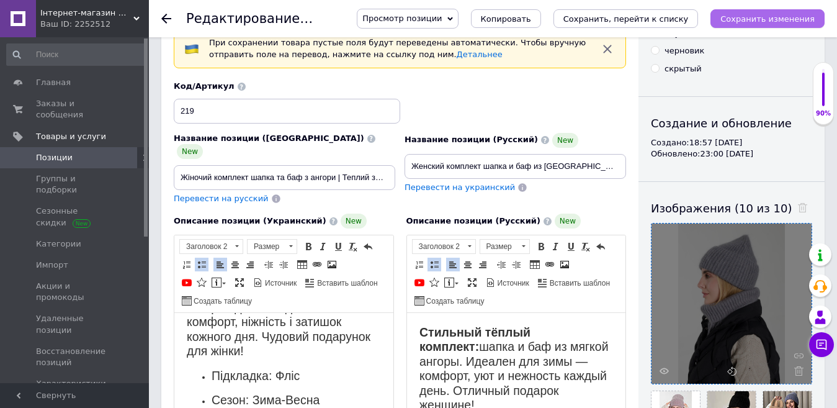
click at [737, 19] on icon "Сохранить изменения" at bounding box center [768, 18] width 94 height 9
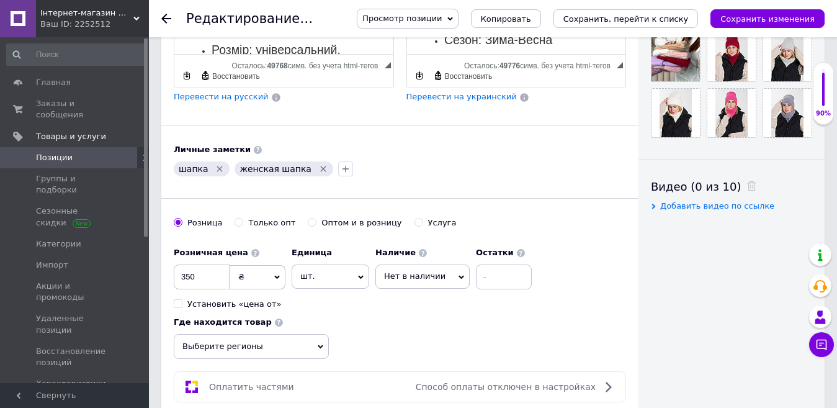
scroll to position [496, 0]
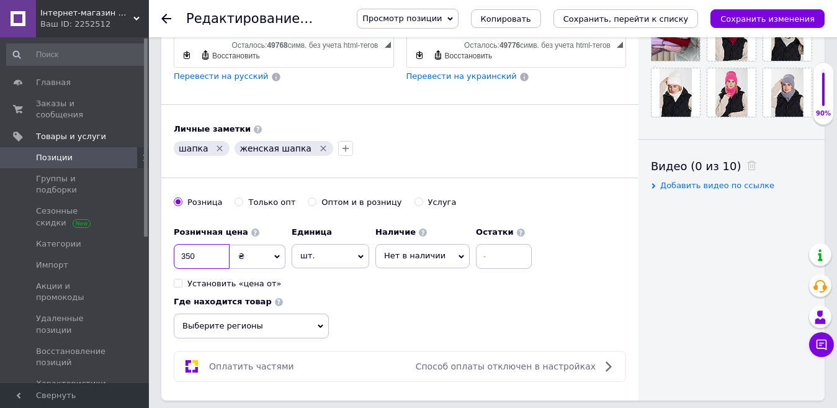
drag, startPoint x: 207, startPoint y: 247, endPoint x: 173, endPoint y: 246, distance: 34.2
type input "1030"
click at [404, 251] on span "Нет в наличии" at bounding box center [414, 255] width 61 height 9
click at [405, 273] on li "В наличии" at bounding box center [422, 281] width 93 height 17
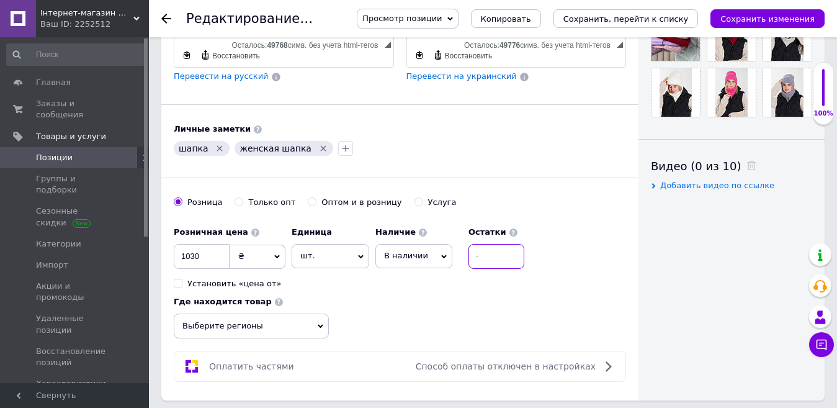
click at [521, 244] on input at bounding box center [497, 256] width 56 height 25
click at [783, 19] on icon "Сохранить изменения" at bounding box center [768, 18] width 94 height 9
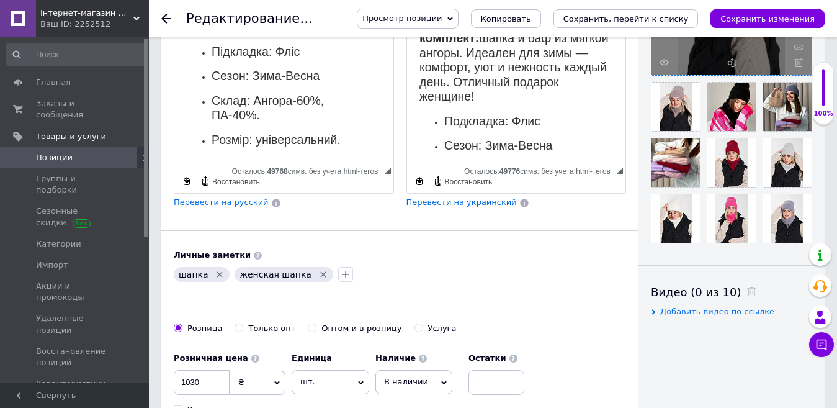
scroll to position [372, 0]
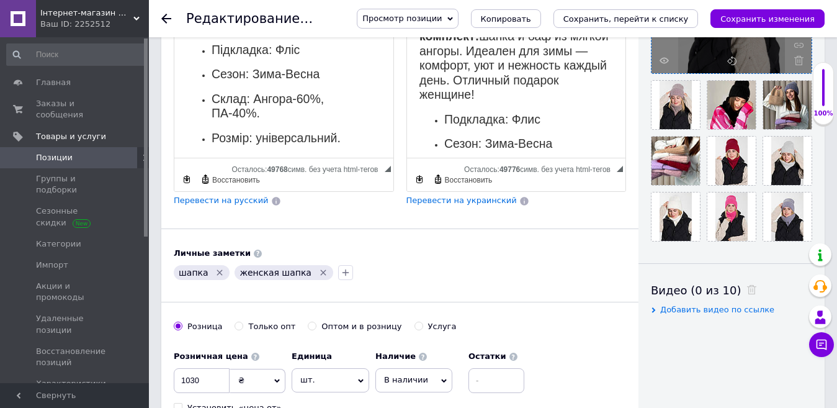
click at [218, 267] on icon "Удалить метку" at bounding box center [220, 272] width 10 height 10
click at [257, 267] on icon "Удалить метку" at bounding box center [262, 272] width 10 height 10
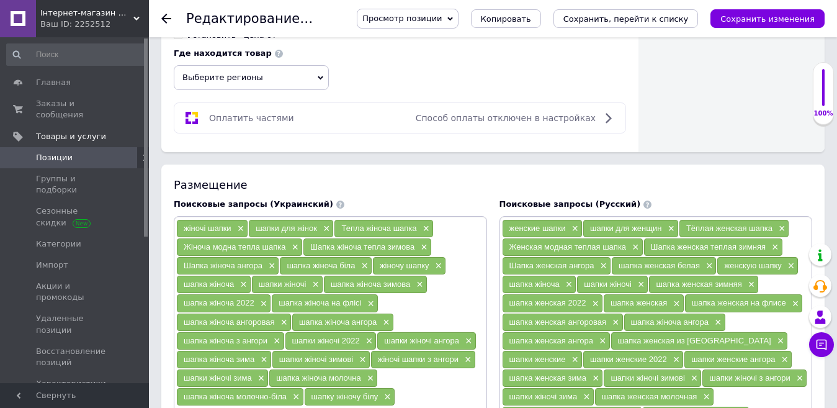
scroll to position [807, 0]
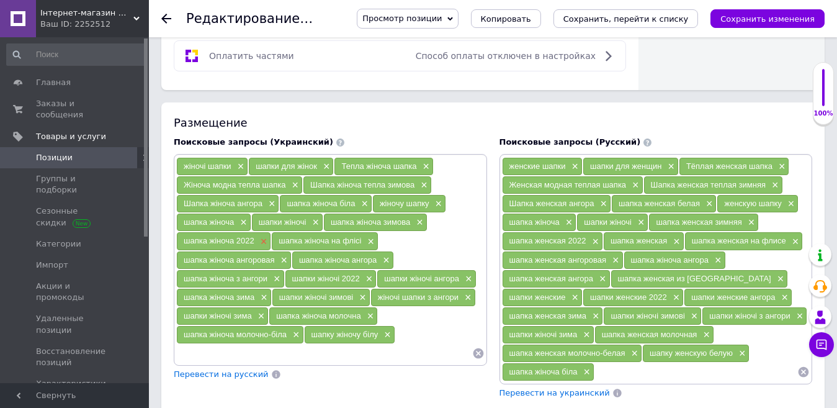
click at [262, 236] on span "×" at bounding box center [263, 241] width 10 height 11
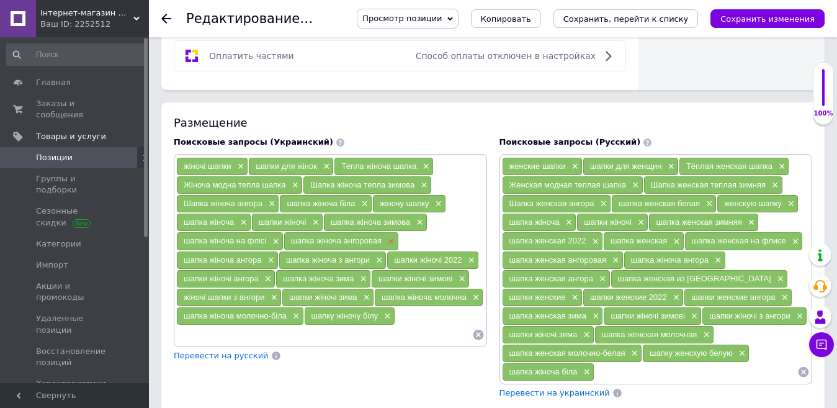
click at [392, 236] on span "×" at bounding box center [390, 241] width 10 height 11
click at [369, 255] on span "×" at bounding box center [368, 260] width 10 height 11
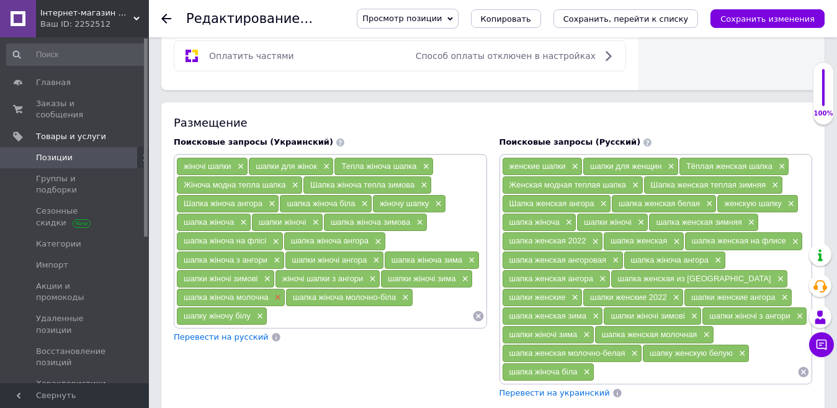
click at [279, 292] on span "×" at bounding box center [277, 297] width 10 height 11
drag, startPoint x: 385, startPoint y: 286, endPoint x: 288, endPoint y: 300, distance: 97.9
click at [384, 292] on span "×" at bounding box center [386, 297] width 10 height 11
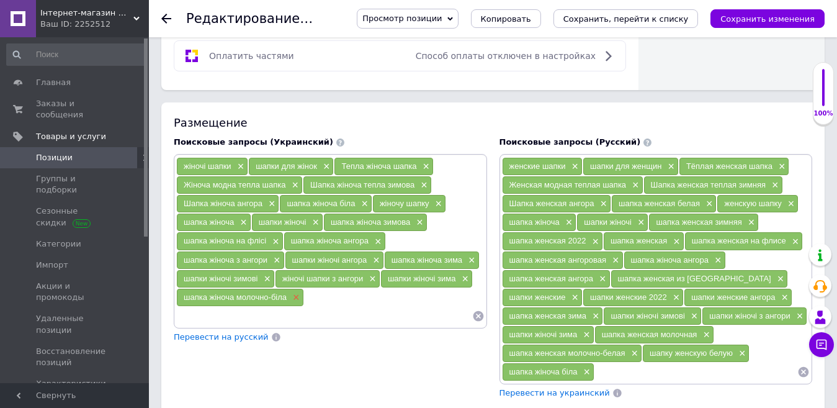
click at [295, 292] on span "×" at bounding box center [295, 297] width 10 height 11
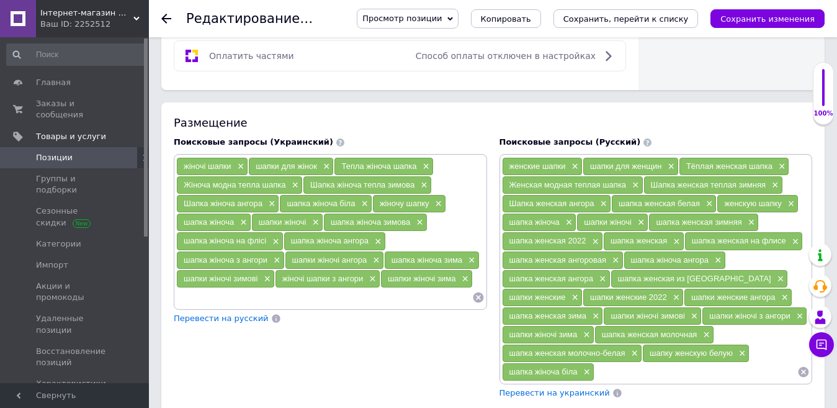
paste input "жіночий комплект шапка і баф"
type input "жіночий комплект шапка і баф"
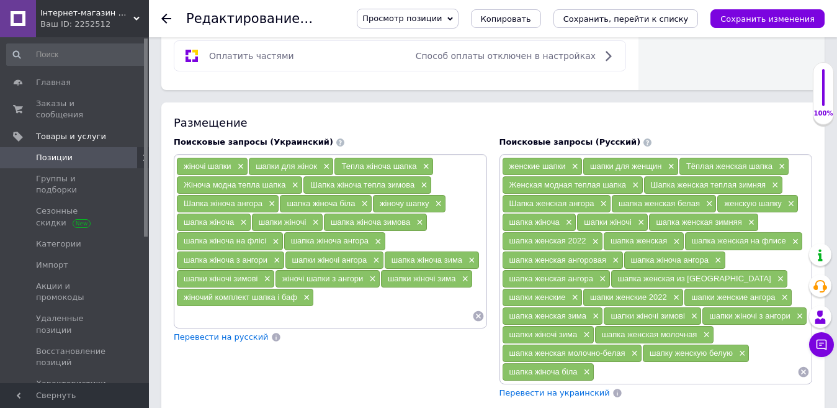
paste input "комплект шапка та баф з ангори"
type input "комплект шапка та баф з ангори"
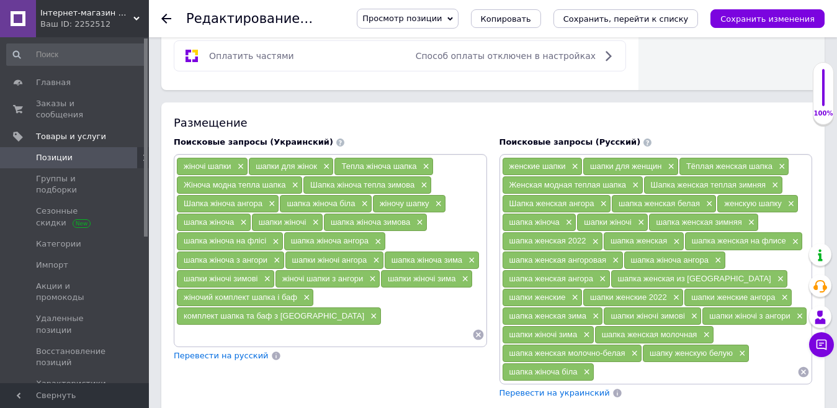
paste input "зимовий комплект для жінок"
type input "зимовий комплект для жінок"
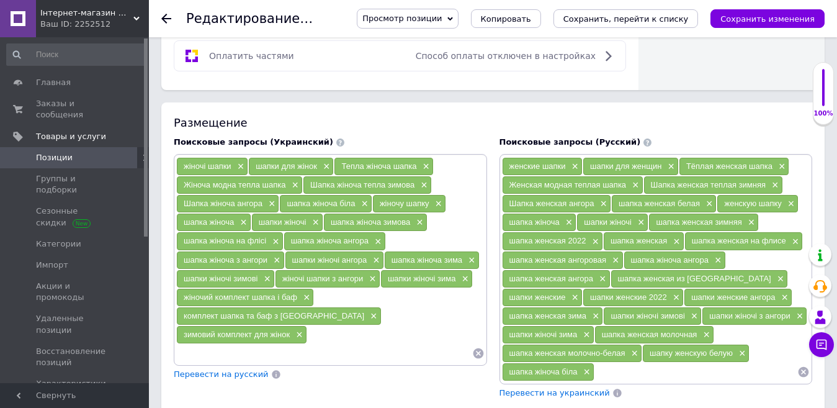
paste input "жіноча шапка з бафом"
type input "жіноча шапка з бафом"
paste input "теплий жіночий комплект шапка баф"
type input "теплий жіночий комплект шапка баф"
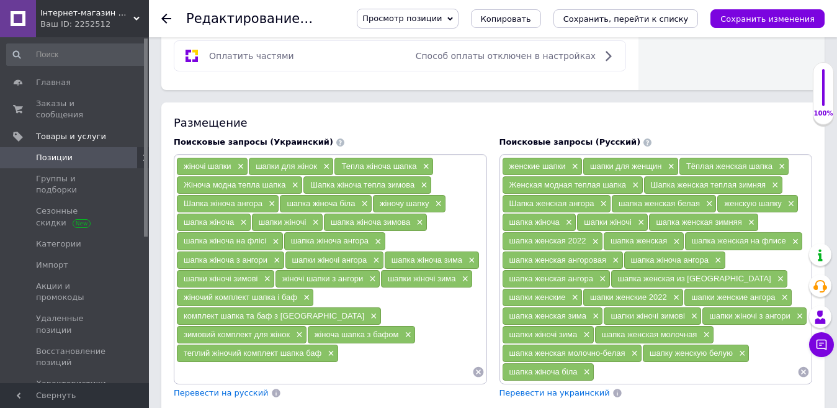
paste input "ангорова шапка з бафом"
type input "ангорова шапка з бафом"
paste input "набір шапка і хомут жіночий"
type input "набір шапка і хомут жіночий"
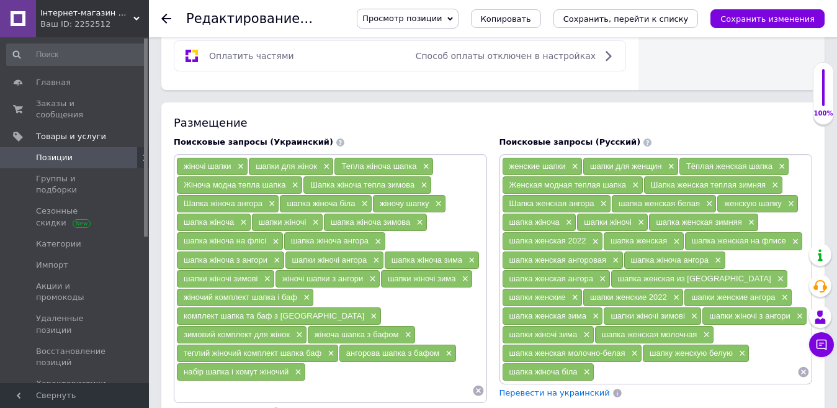
paste input "зимовий набір шапка та шарф жіночий"
type input "зимовий набір шапка та шарф жіночий"
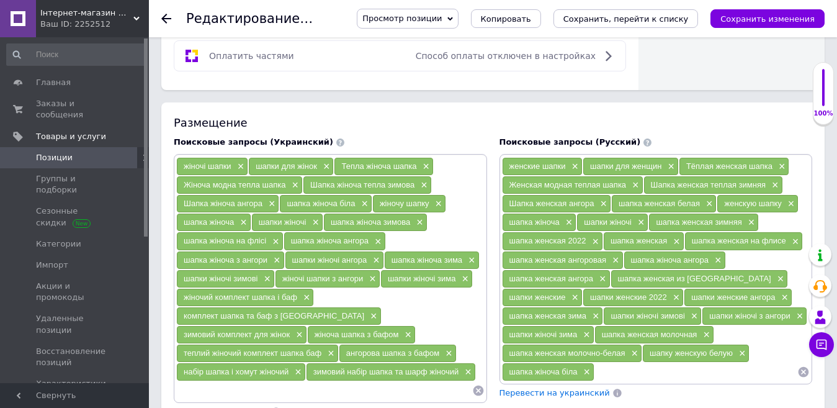
paste input "жіноча шапка ангора"
type input "жіноча шапка ангора"
paste input "модний зимовий комплект для жінки"
type input "модний зимовий комплект для жінки"
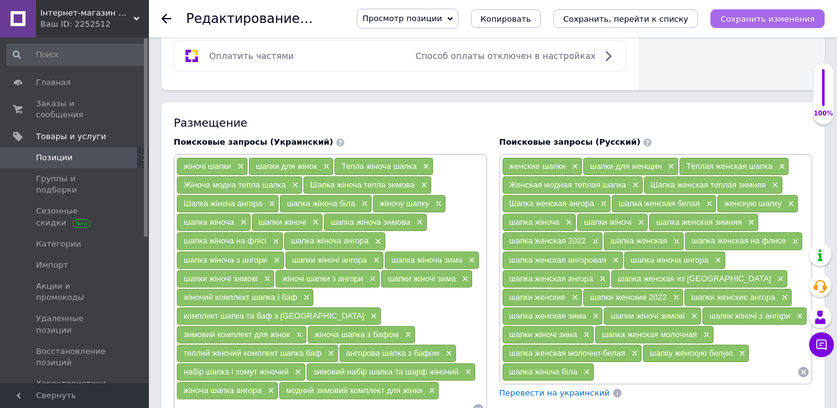
click at [763, 19] on icon "Сохранить изменения" at bounding box center [768, 18] width 94 height 9
click at [710, 199] on span "×" at bounding box center [708, 204] width 10 height 11
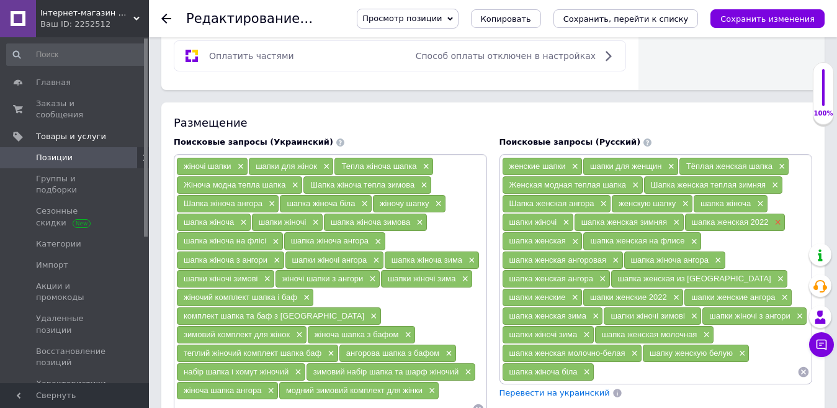
click at [779, 217] on span "×" at bounding box center [776, 222] width 10 height 11
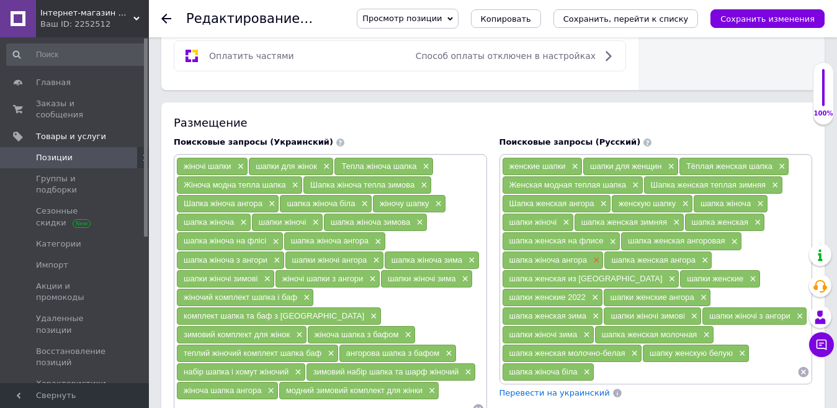
click at [593, 255] on span "×" at bounding box center [595, 260] width 10 height 11
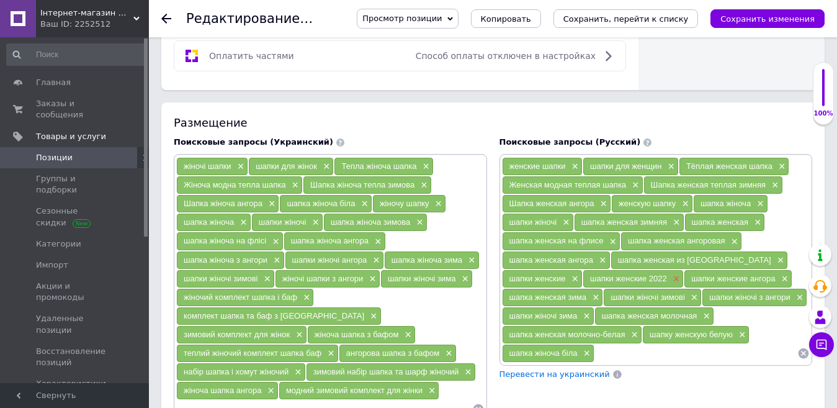
click at [673, 274] on span "×" at bounding box center [675, 279] width 10 height 11
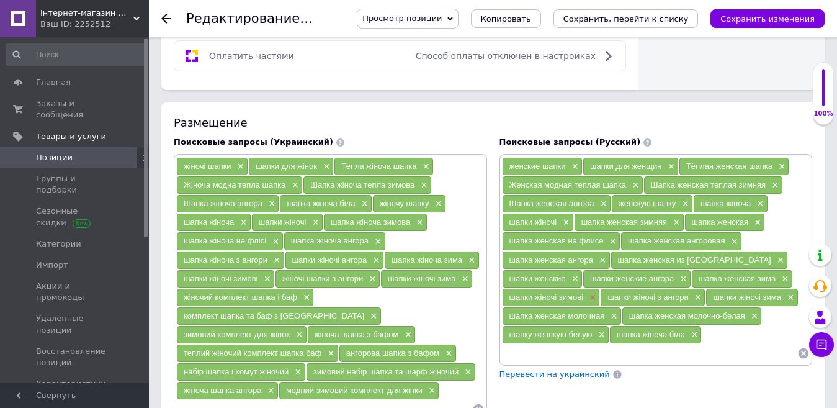
click at [593, 292] on span "×" at bounding box center [591, 297] width 10 height 11
click at [596, 292] on span "×" at bounding box center [598, 297] width 10 height 11
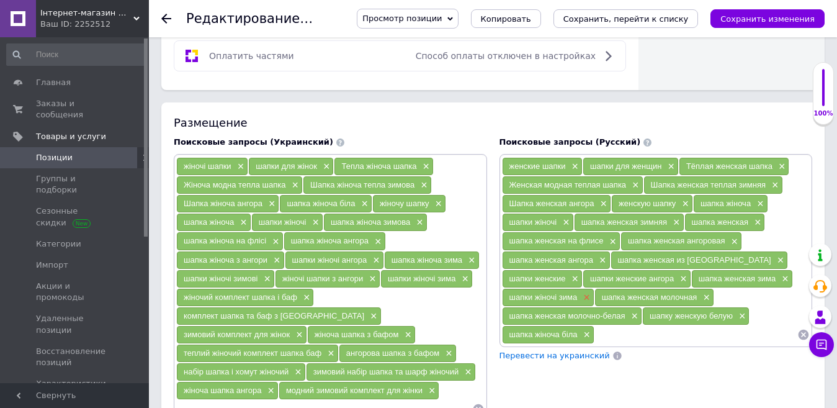
click at [588, 292] on span "×" at bounding box center [585, 297] width 10 height 11
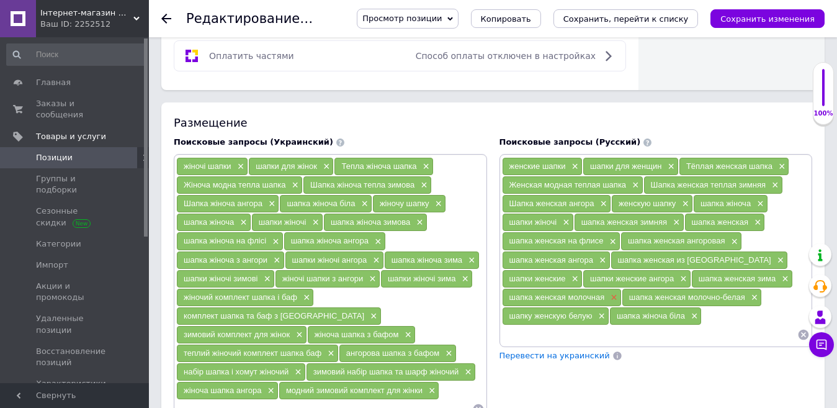
click at [613, 292] on span "×" at bounding box center [613, 297] width 10 height 11
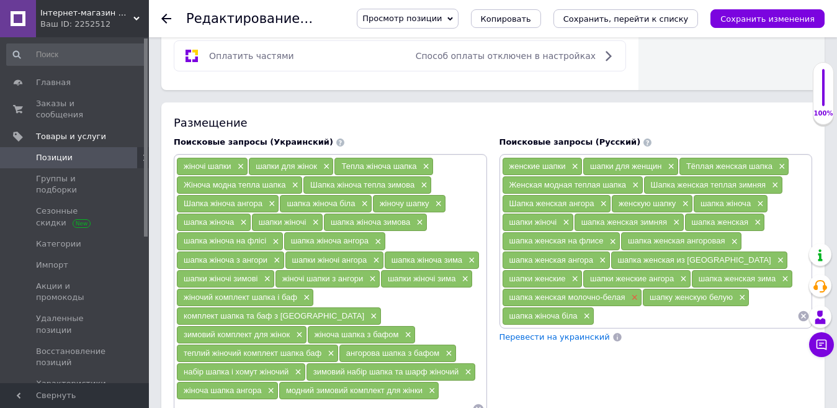
click at [632, 292] on span "×" at bounding box center [634, 297] width 10 height 11
click at [695, 292] on span "×" at bounding box center [693, 297] width 10 height 11
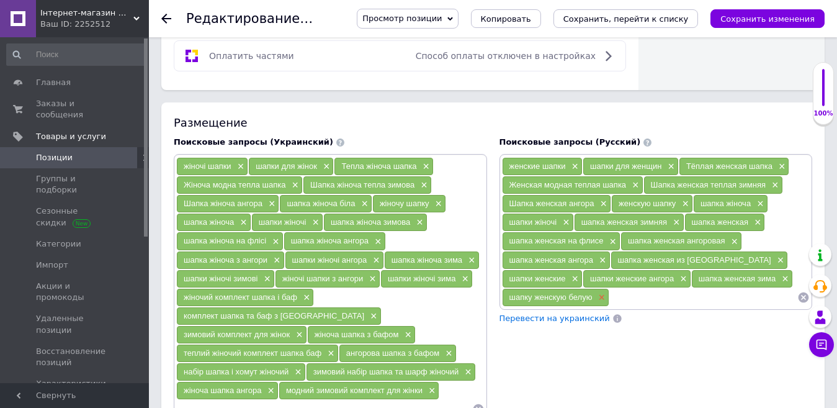
click at [601, 292] on span "×" at bounding box center [600, 297] width 10 height 11
paste input "женский комплект шапка и баф"
type input "женский комплект шапка и баф"
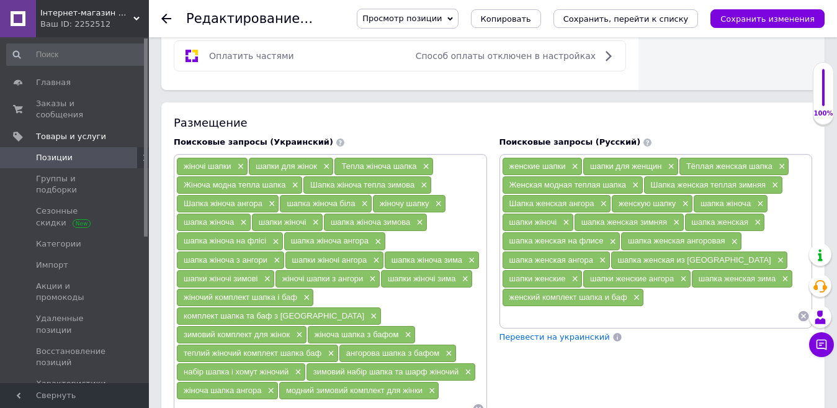
paste input "комплект шапка и баф из ангоры"
type input "комплект шапка и баф из ангоры"
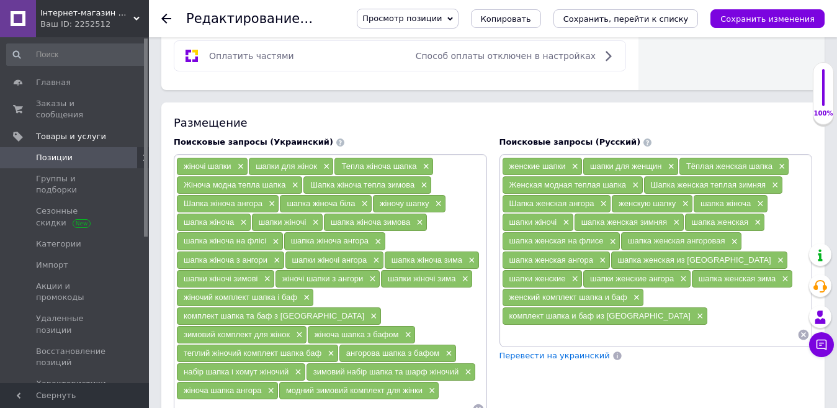
paste input "зимний женский комплект"
type input "зимний женский комплект"
paste input "женская шапка с бафом"
type input "женская шапка с бафом"
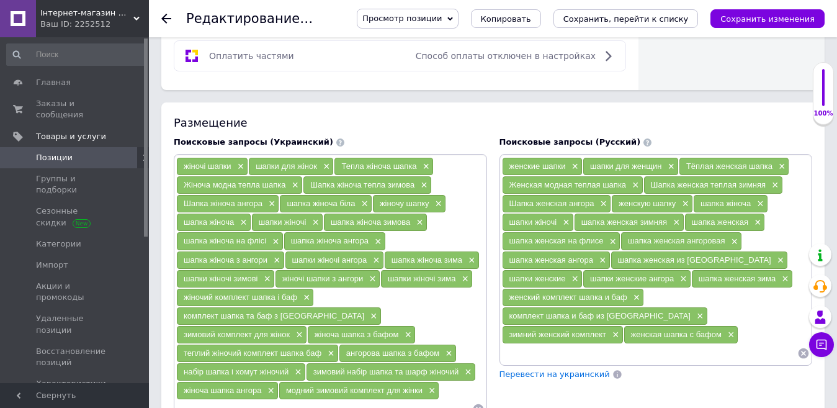
paste input "теплый женский комплект шапка баф"
type input "теплый женский комплект шапка баф"
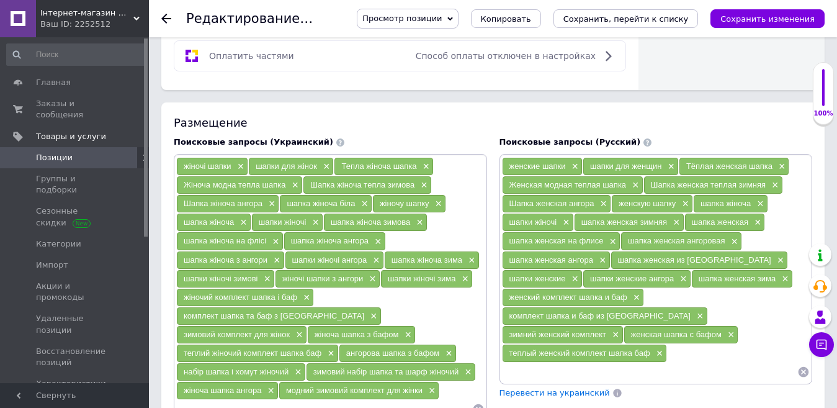
paste input "ангорская шапка с бафом"
type input "ангорская шапка с бафом"
click at [780, 348] on span "×" at bounding box center [780, 353] width 10 height 11
paste input "набор шапка и хомут женский"
type input "набор шапка и хомут женский"
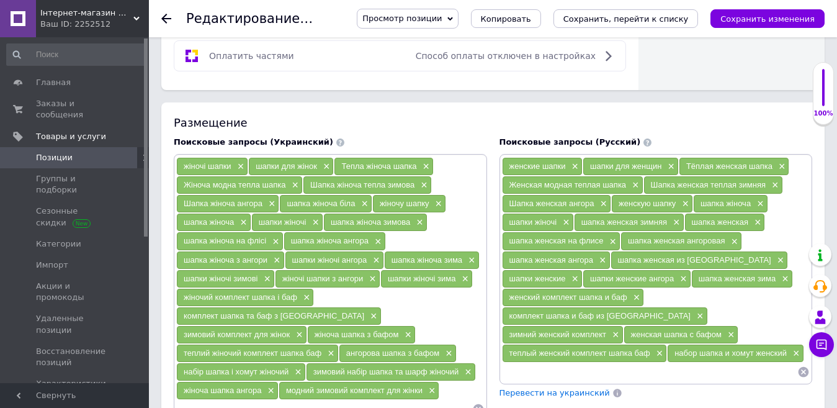
paste input "зимний набор шапка и шарф женский"
type input "зимний набор шапка и шарф женский"
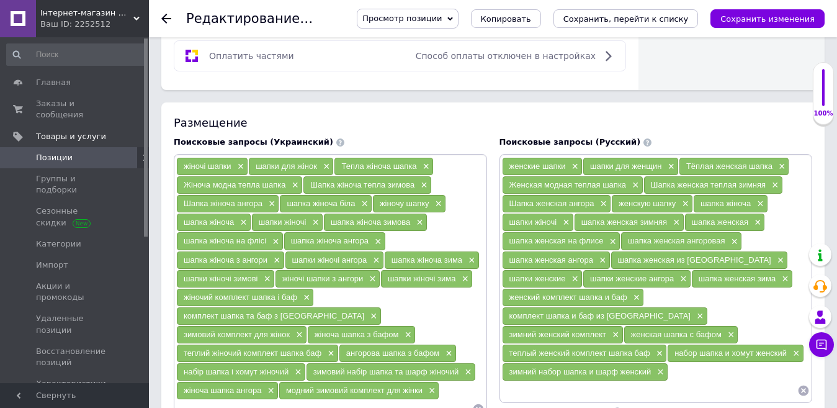
paste input "женская шапка ангора"
type input "женская шапка ангора"
paste input "модный зимний комплект для женщины"
type input "модный зимний комплект для женщины"
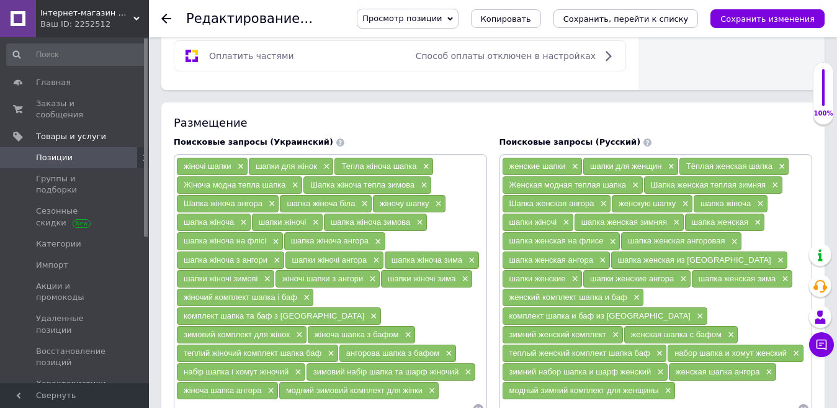
scroll to position [931, 0]
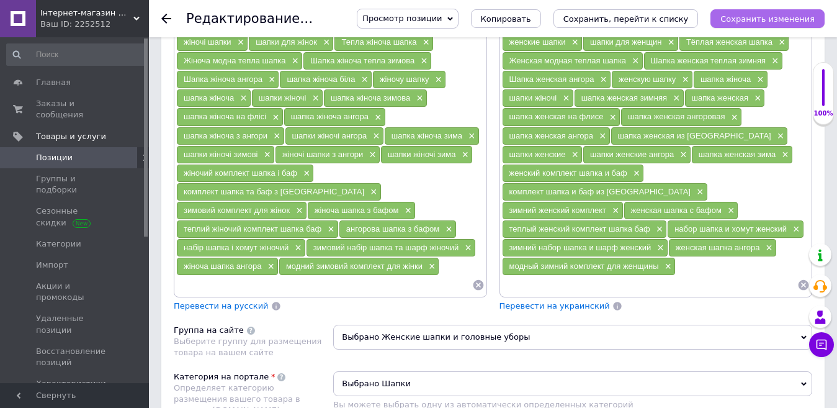
click at [758, 20] on icon "Сохранить изменения" at bounding box center [768, 18] width 94 height 9
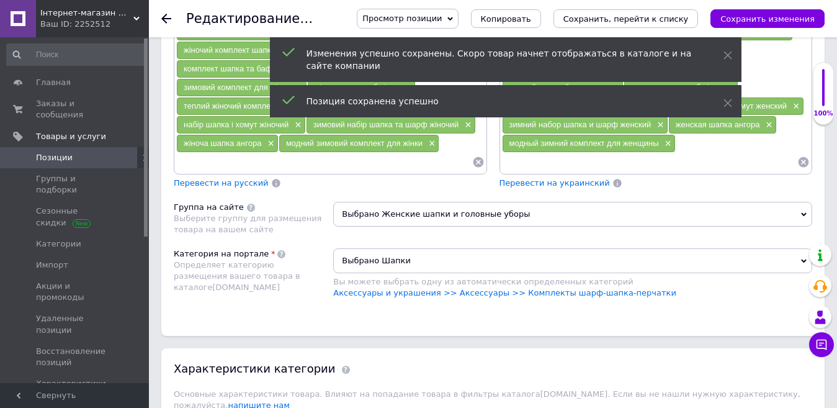
scroll to position [1055, 0]
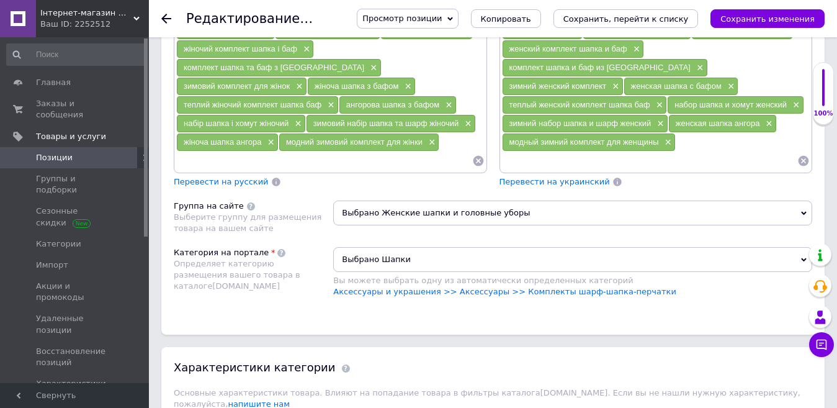
drag, startPoint x: 549, startPoint y: 259, endPoint x: 375, endPoint y: 235, distance: 175.5
click at [549, 287] on link "Аксессуары и украшения >> Аксессуары >> Комплекты шарф-шапка-перчатки" at bounding box center [504, 291] width 343 height 9
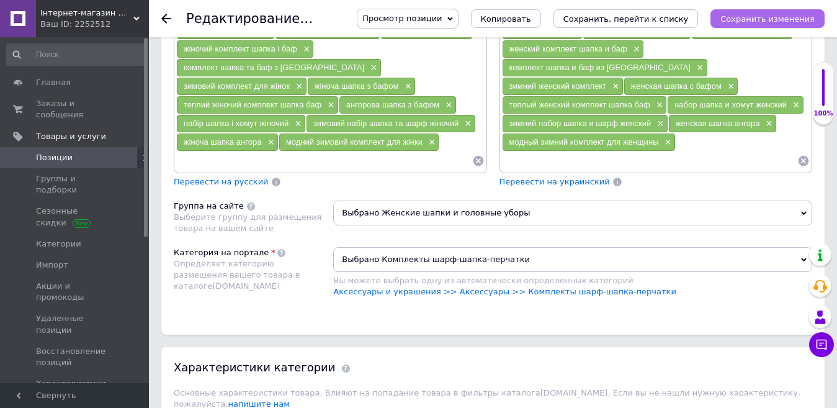
click at [742, 19] on icon "Сохранить изменения" at bounding box center [768, 18] width 94 height 9
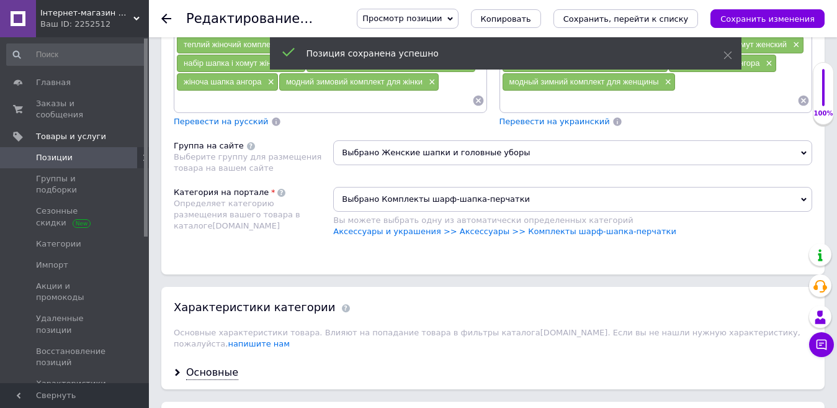
scroll to position [1179, 0]
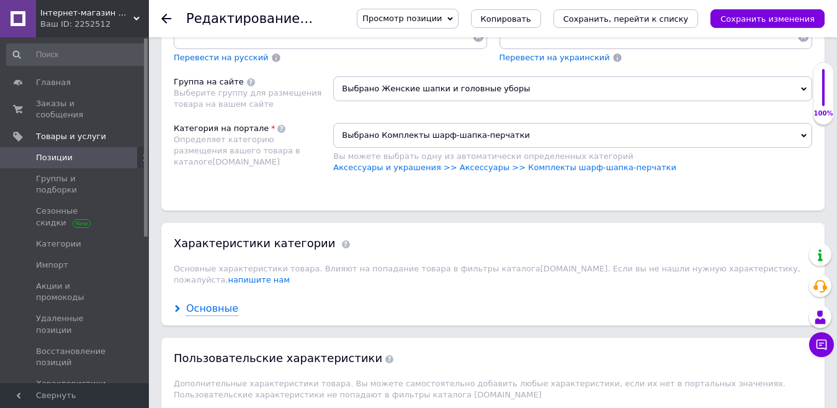
click at [200, 302] on div "Основные" at bounding box center [212, 309] width 52 height 14
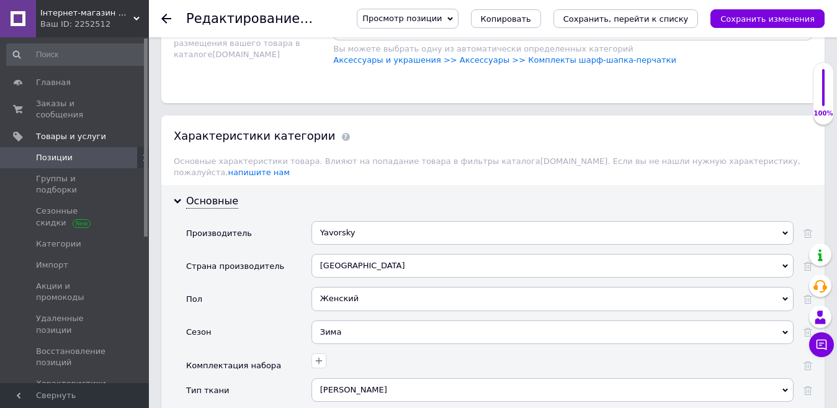
scroll to position [1303, 0]
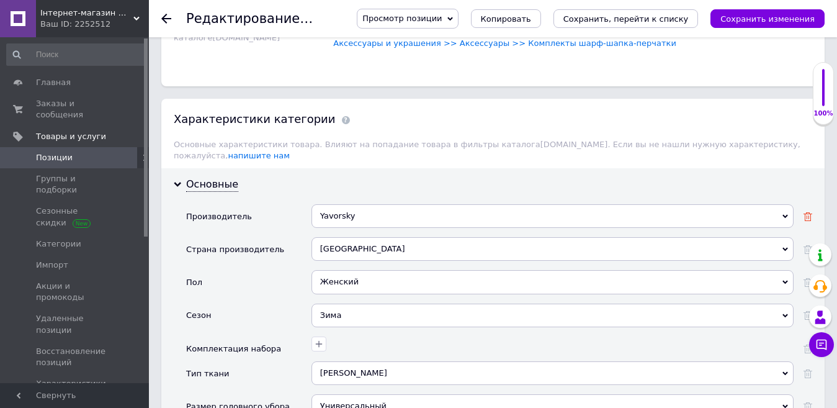
click at [809, 212] on icon at bounding box center [808, 216] width 9 height 9
click at [392, 303] on div "Зима" at bounding box center [553, 315] width 482 height 24
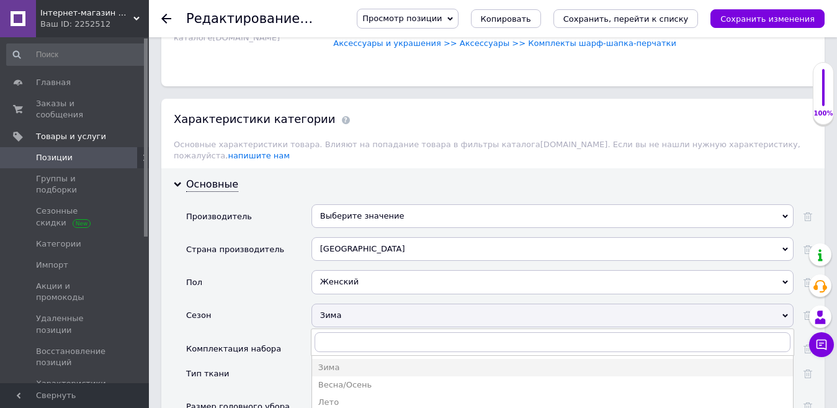
drag, startPoint x: 351, startPoint y: 330, endPoint x: 256, endPoint y: 111, distance: 238.0
click at [350, 362] on div "Зима" at bounding box center [552, 367] width 469 height 11
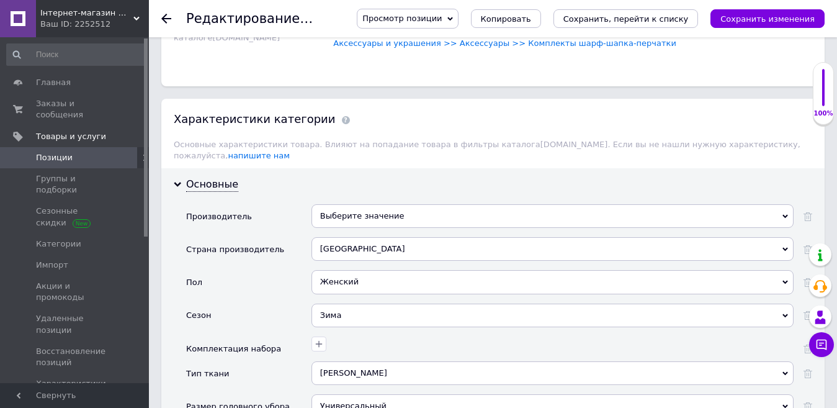
scroll to position [1365, 0]
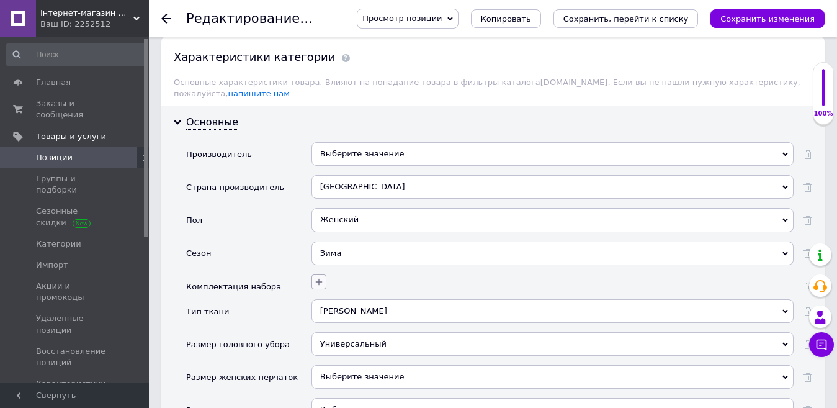
click at [316, 277] on icon "button" at bounding box center [319, 282] width 10 height 10
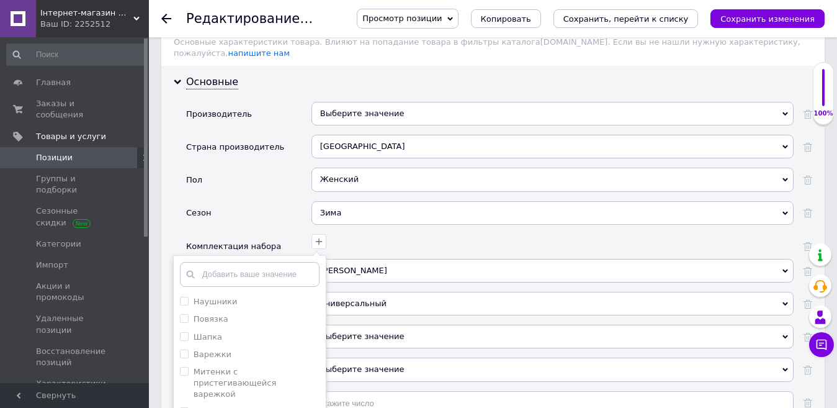
scroll to position [1427, 0]
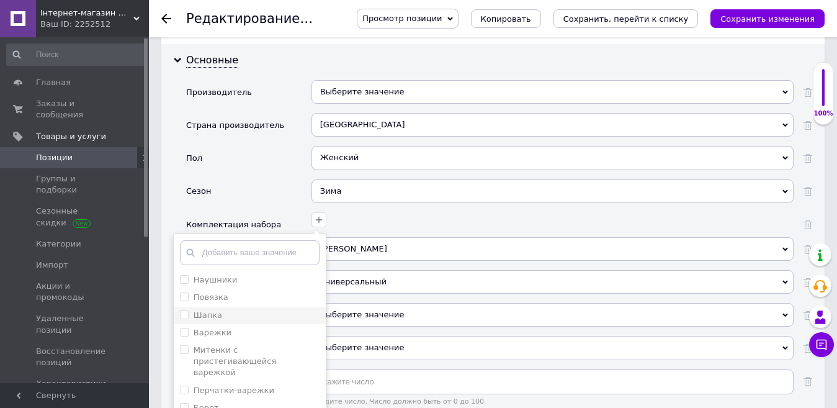
click at [208, 310] on label "Шапка" at bounding box center [208, 314] width 29 height 9
checkbox input "true"
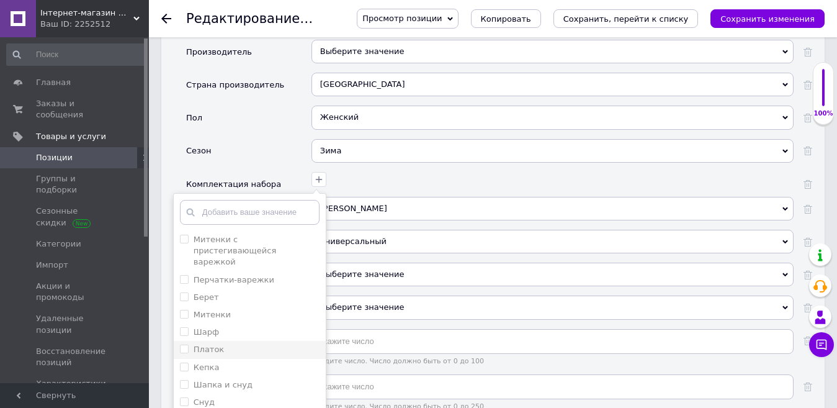
scroll to position [1489, 0]
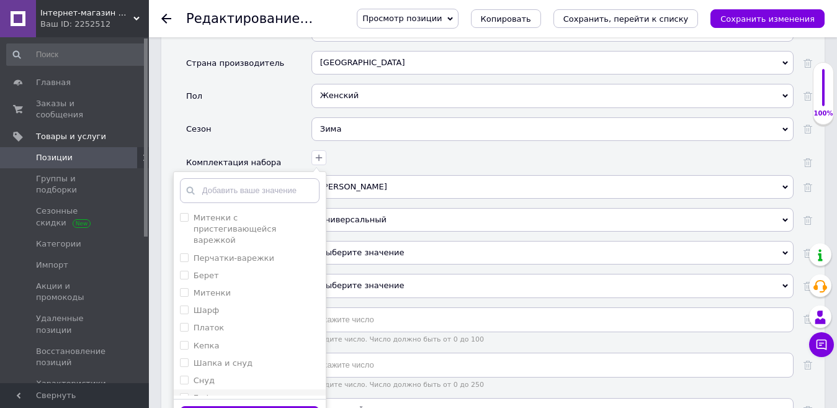
click at [211, 392] on div "Баф" at bounding box center [250, 397] width 140 height 11
checkbox input "true"
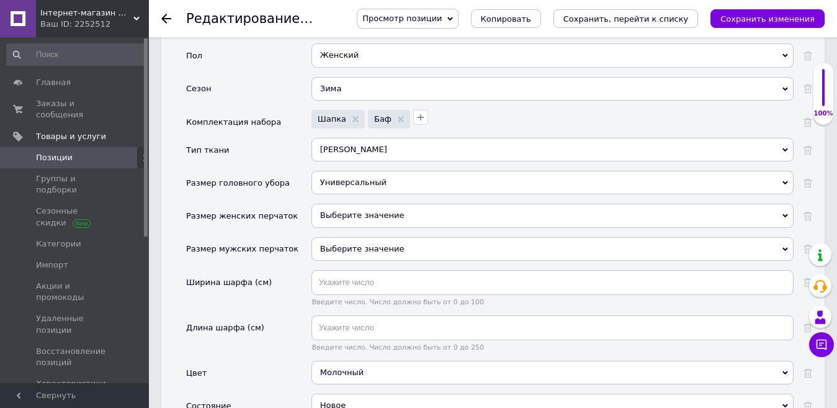
scroll to position [1552, 0]
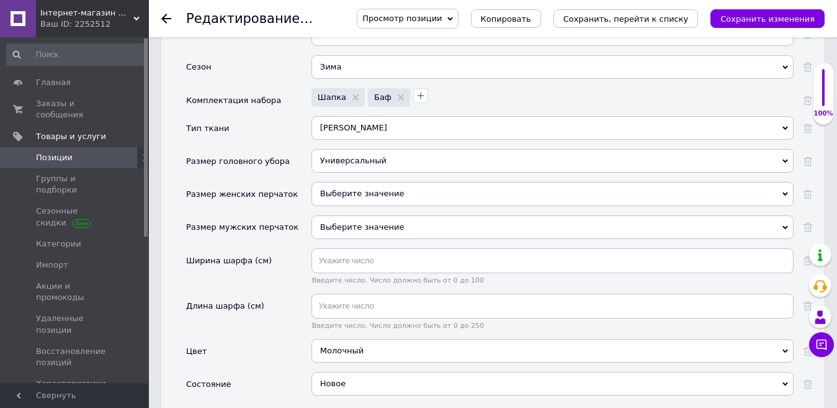
click at [445, 339] on div "Молочный" at bounding box center [553, 351] width 482 height 24
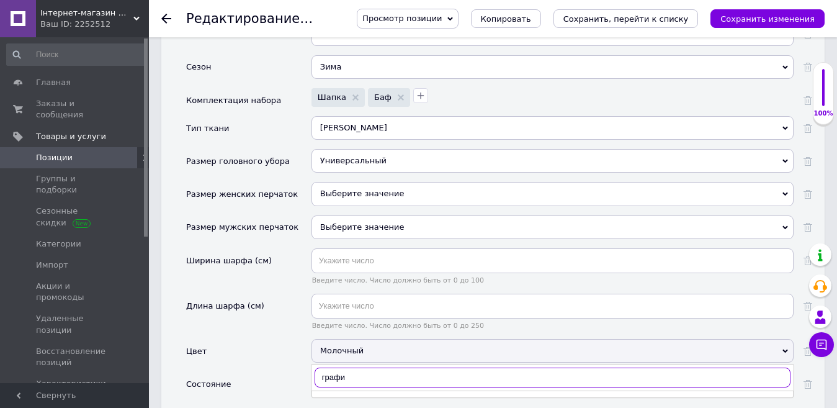
type input "графит"
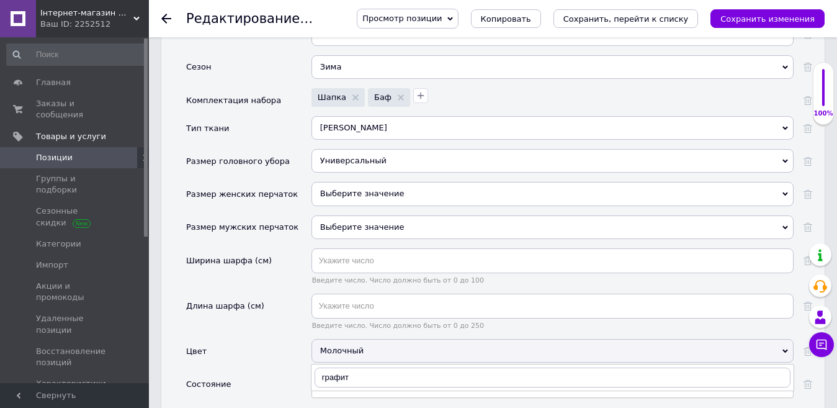
click at [236, 295] on div "Длина шарфа (см)" at bounding box center [248, 316] width 125 height 45
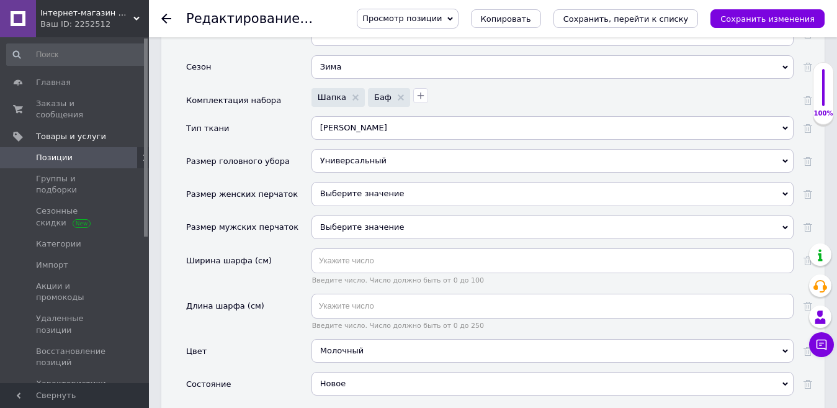
click at [402, 339] on div "Молочный" at bounding box center [553, 351] width 482 height 24
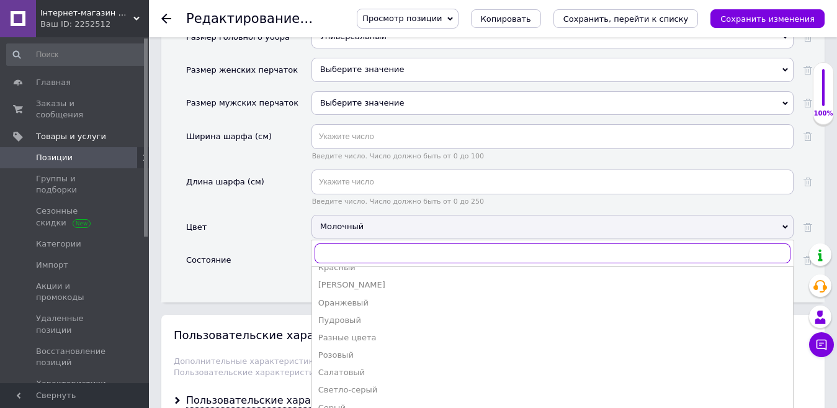
scroll to position [248, 0]
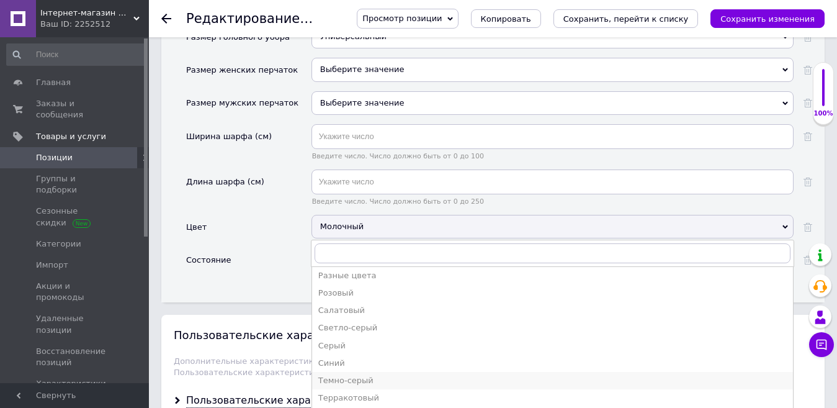
click at [364, 375] on div "Темно-серый" at bounding box center [552, 380] width 469 height 11
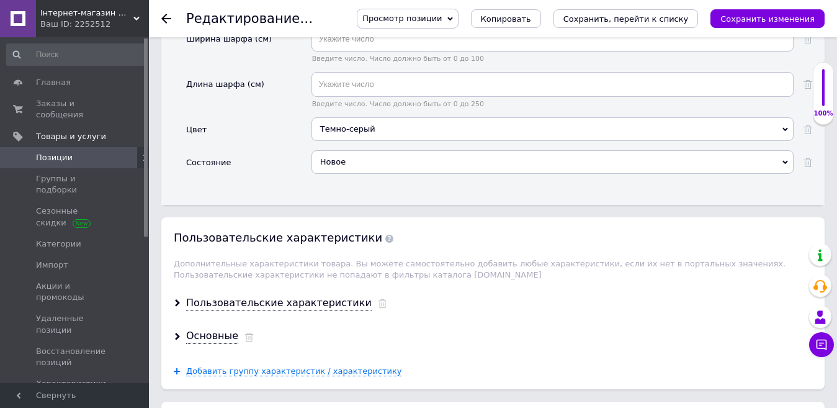
scroll to position [1800, 0]
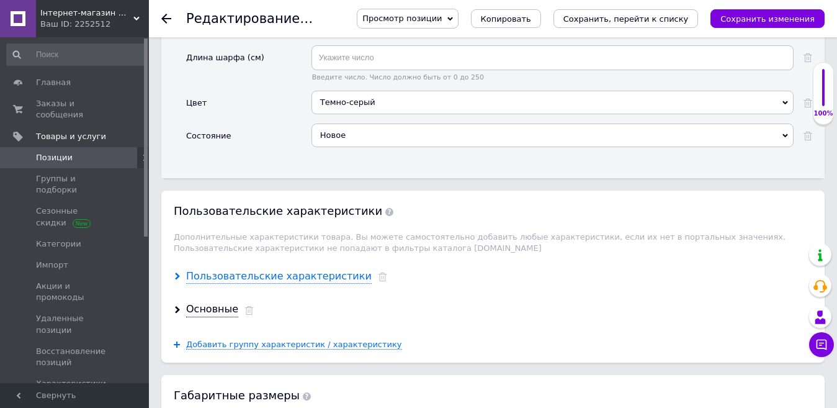
click at [264, 269] on div "Пользовательские характеристики" at bounding box center [279, 276] width 186 height 14
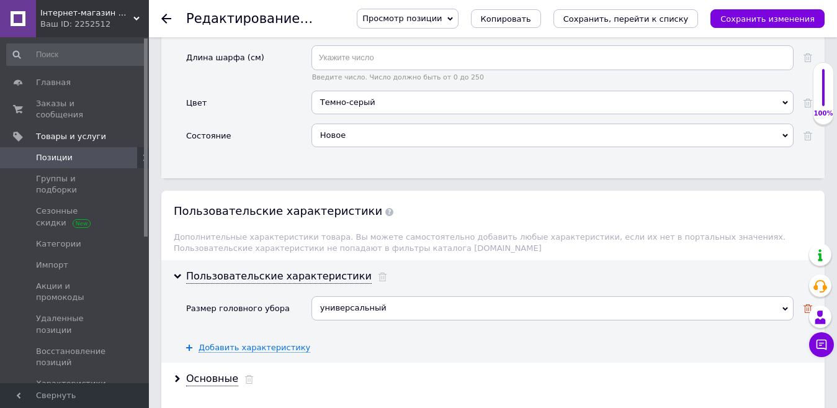
click at [806, 304] on use at bounding box center [808, 308] width 9 height 9
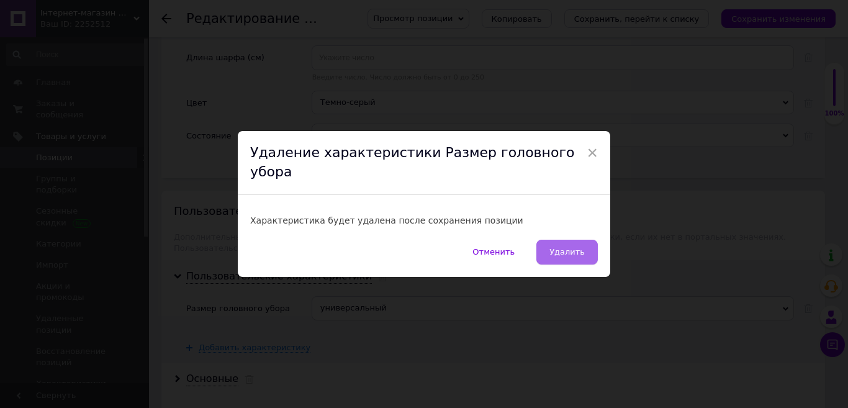
click at [578, 247] on span "Удалить" at bounding box center [566, 251] width 35 height 9
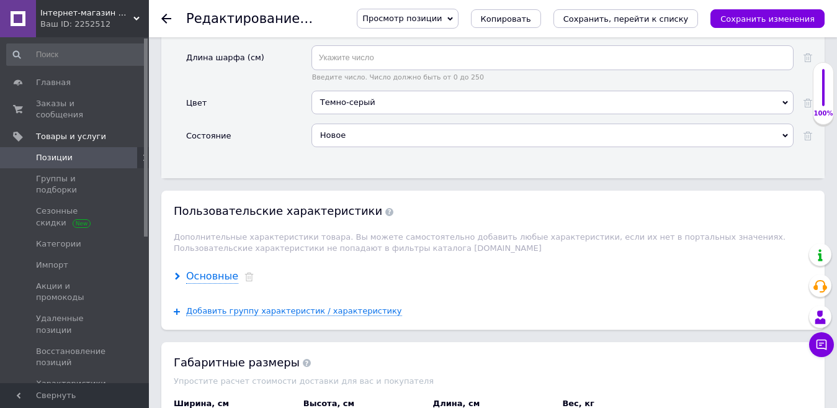
click at [219, 269] on div "Основные" at bounding box center [212, 276] width 52 height 14
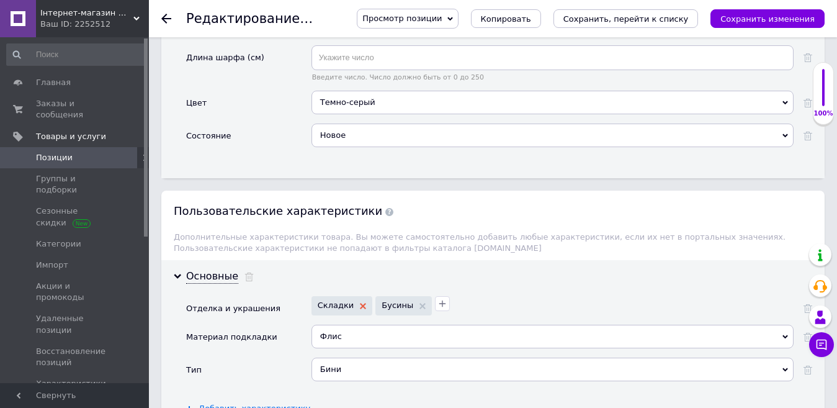
click at [360, 303] on use at bounding box center [363, 306] width 6 height 6
click at [356, 303] on use at bounding box center [359, 306] width 6 height 6
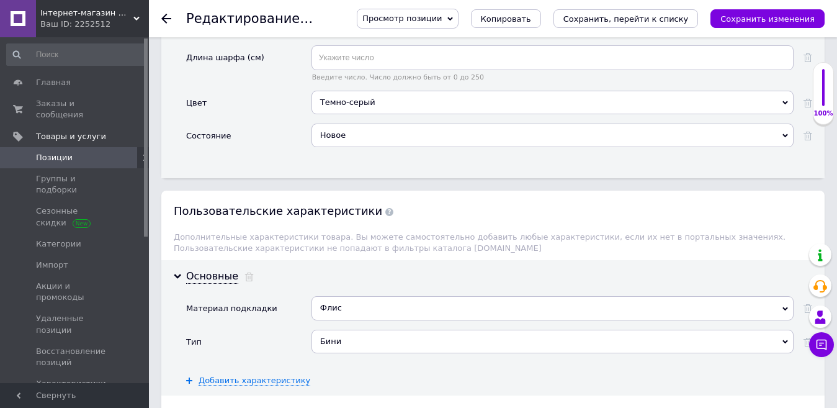
scroll to position [1862, 0]
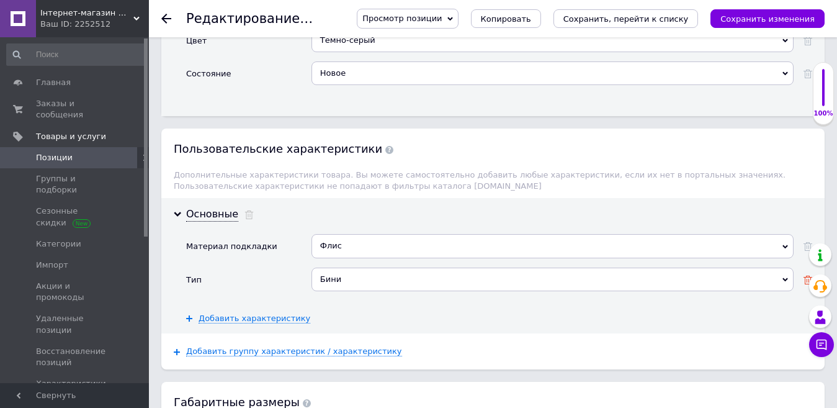
click at [806, 276] on icon at bounding box center [808, 280] width 9 height 9
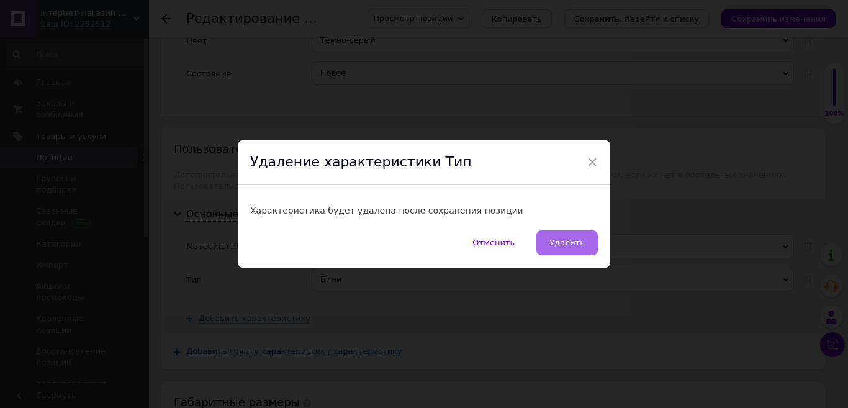
click at [565, 244] on span "Удалить" at bounding box center [566, 242] width 35 height 9
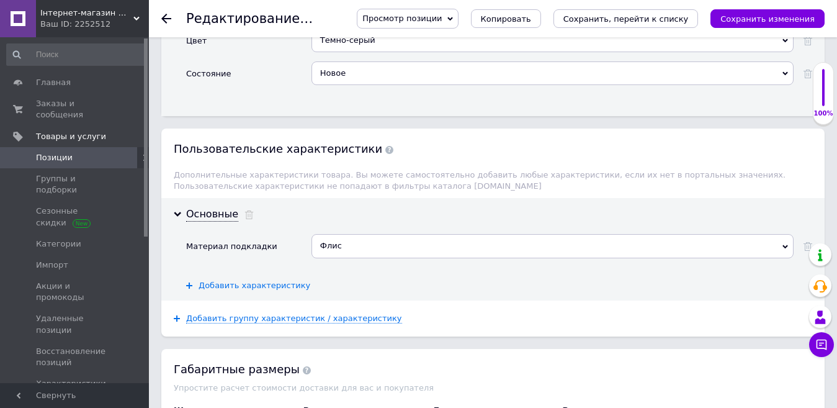
click at [272, 281] on span "Добавить характеристику" at bounding box center [255, 286] width 112 height 10
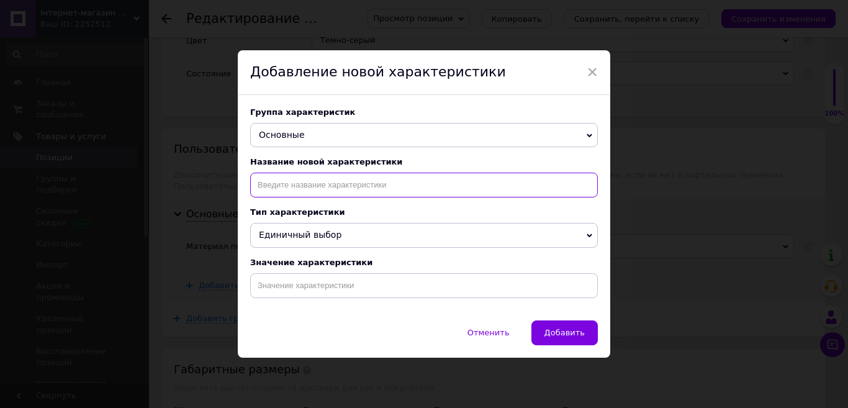
click at [292, 186] on input at bounding box center [424, 185] width 348 height 25
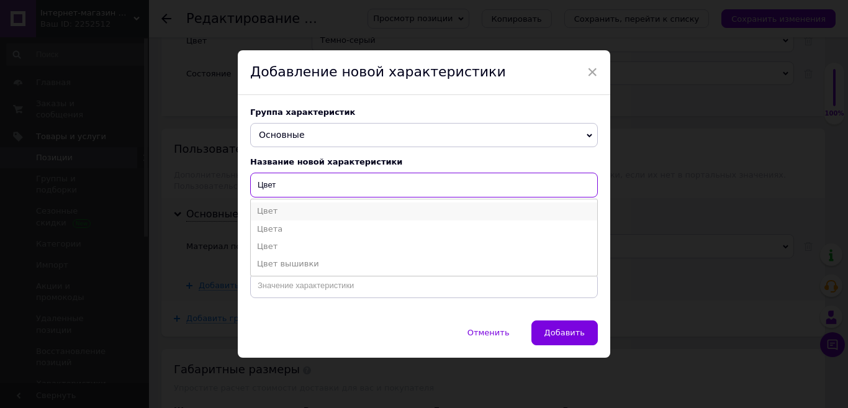
type input "Цвет"
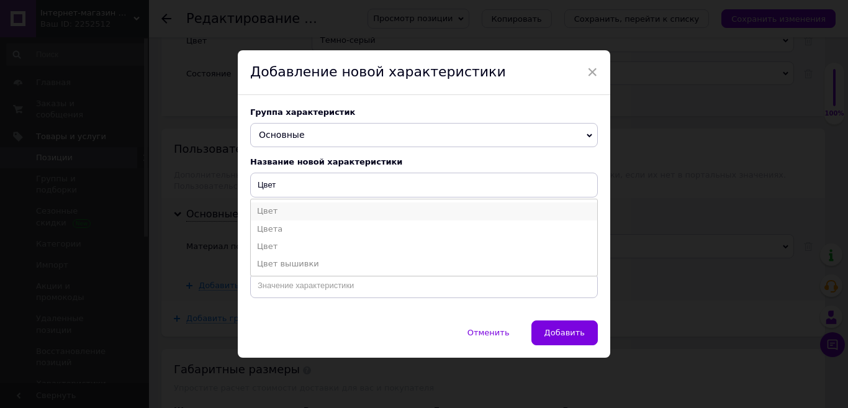
click at [296, 205] on li "Цвет" at bounding box center [424, 210] width 346 height 17
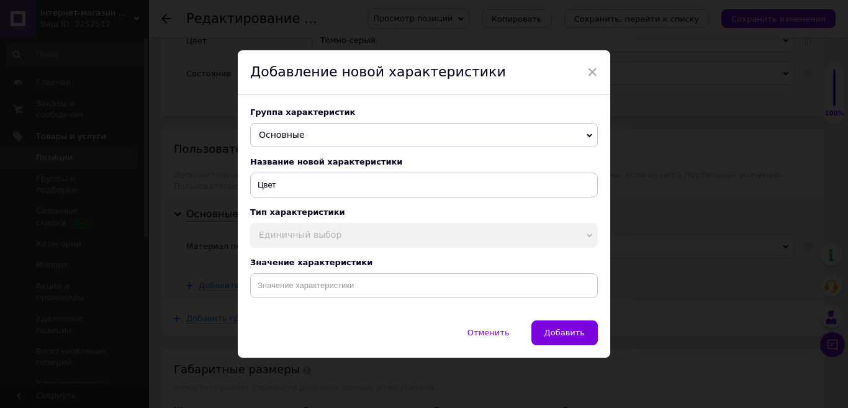
click at [302, 229] on span "Единичный выбор" at bounding box center [424, 235] width 348 height 25
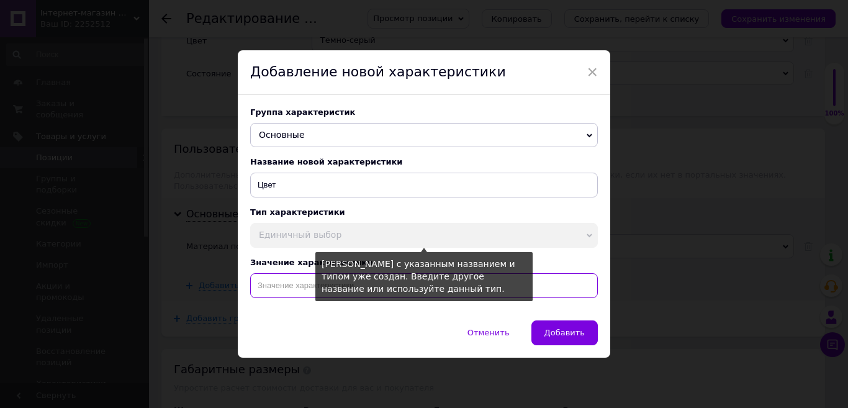
click at [290, 295] on input at bounding box center [424, 285] width 348 height 25
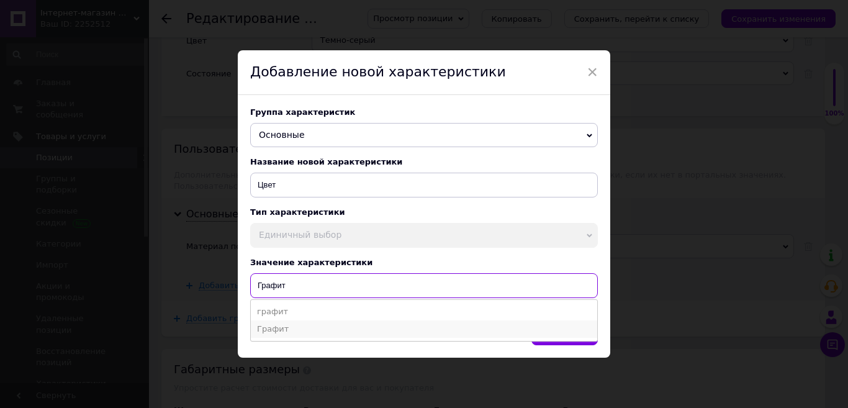
type input "Графит"
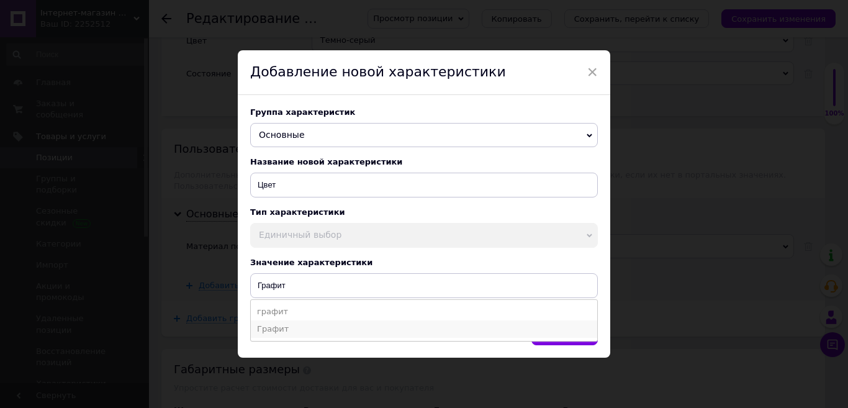
click at [284, 336] on li "Графит" at bounding box center [424, 328] width 346 height 17
click at [552, 337] on span "Добавить" at bounding box center [564, 332] width 40 height 9
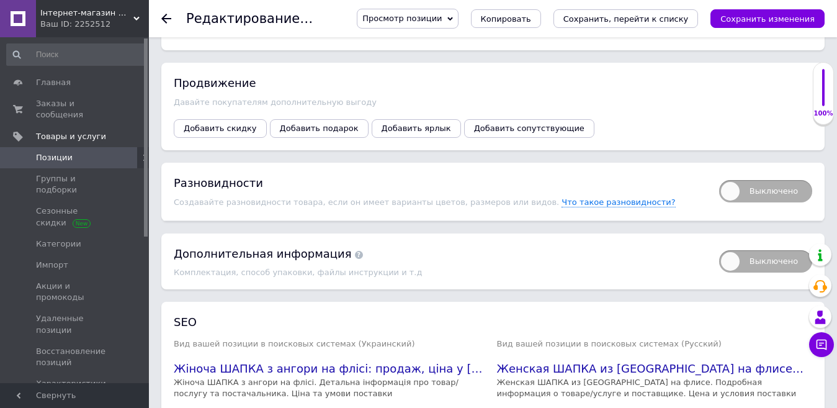
scroll to position [2234, 0]
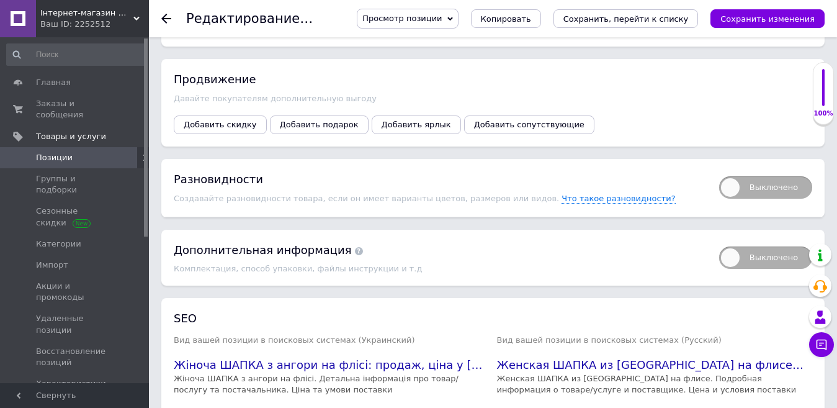
drag, startPoint x: 750, startPoint y: 17, endPoint x: 532, endPoint y: 119, distance: 240.4
click at [750, 17] on icon "Сохранить изменения" at bounding box center [768, 18] width 94 height 9
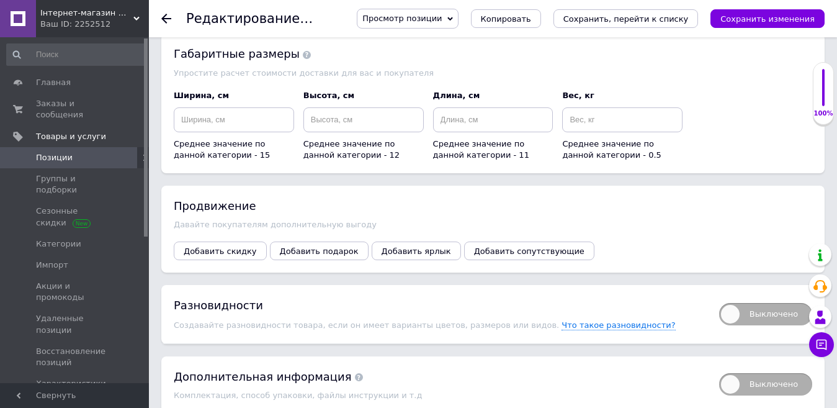
scroll to position [2232, 0]
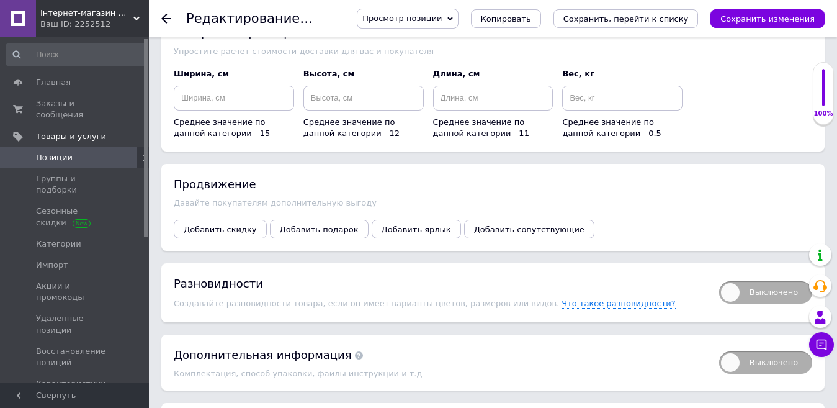
click at [786, 281] on span "Выключено" at bounding box center [765, 292] width 93 height 22
click at [719, 273] on input "Выключено" at bounding box center [715, 277] width 8 height 8
checkbox input "true"
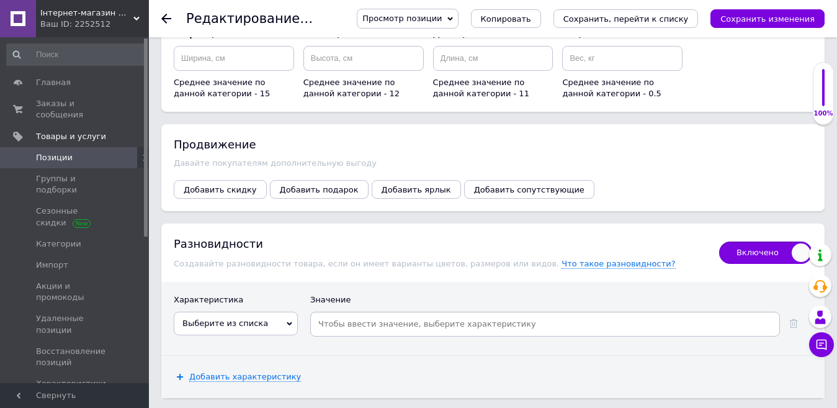
scroll to position [2294, 0]
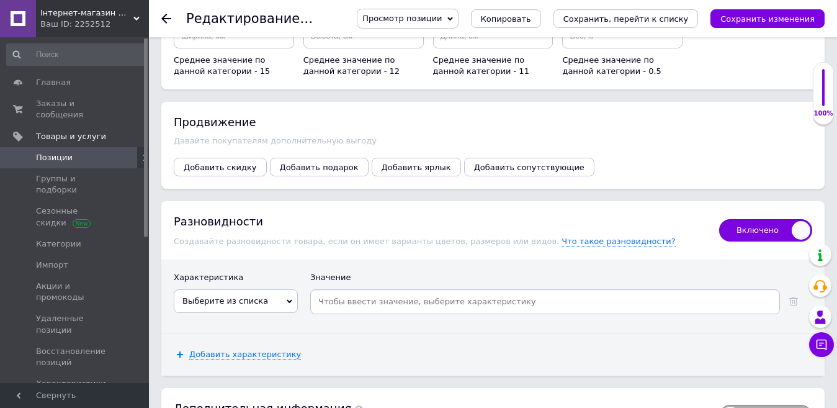
click at [225, 296] on span "Выберите из списка" at bounding box center [225, 300] width 86 height 9
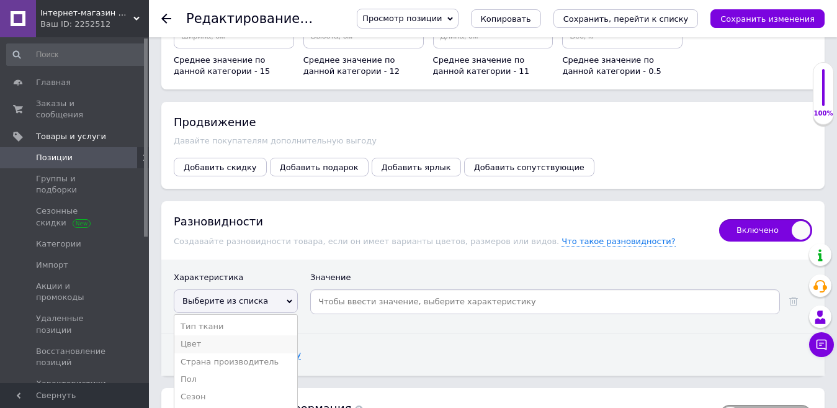
click at [207, 335] on li "Цвет" at bounding box center [235, 343] width 123 height 17
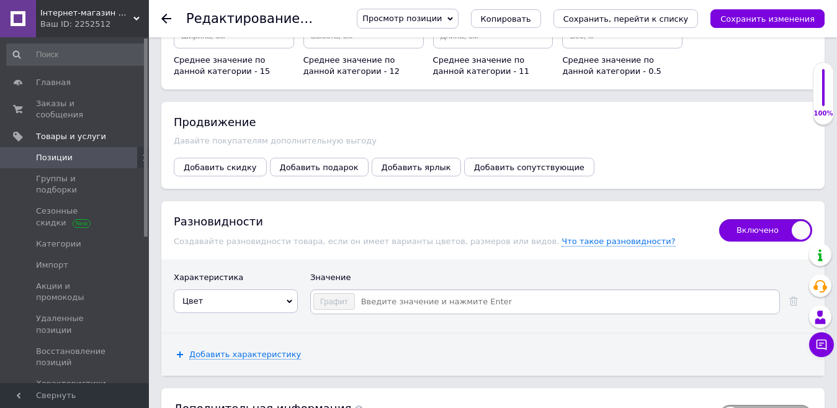
drag, startPoint x: 379, startPoint y: 271, endPoint x: 505, endPoint y: 58, distance: 247.4
click at [379, 292] on input at bounding box center [567, 301] width 422 height 19
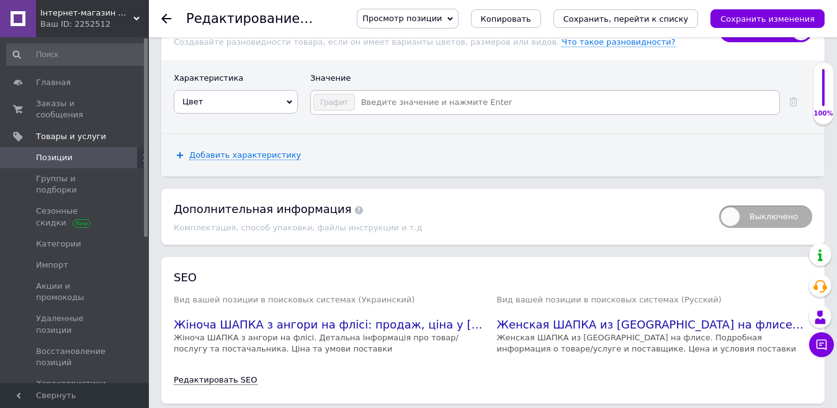
scroll to position [2502, 0]
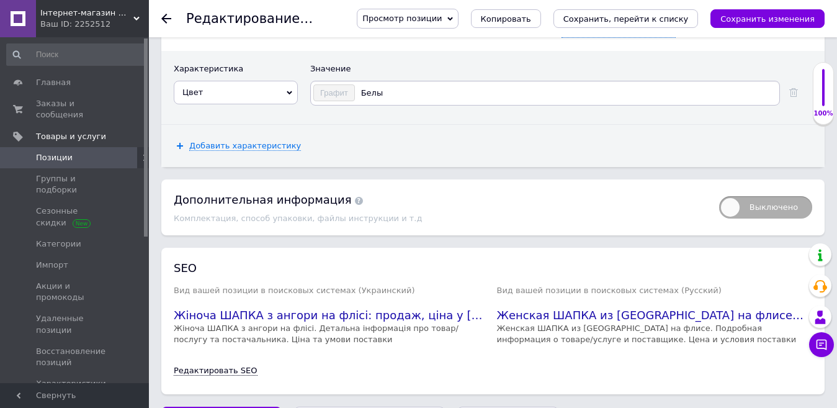
type input "Белый"
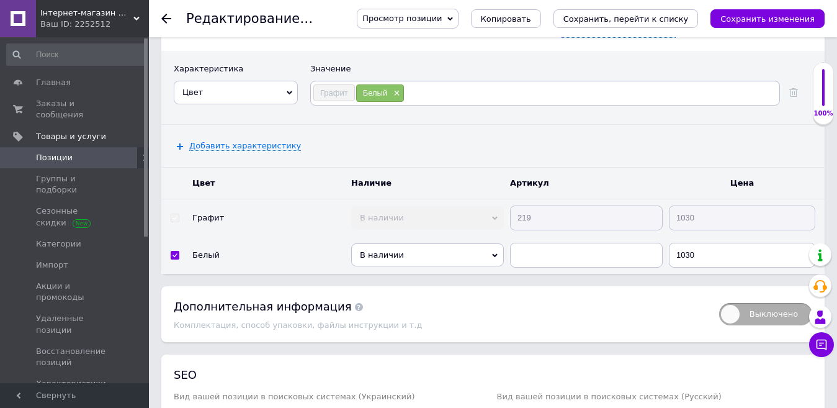
scroll to position [2316, 0]
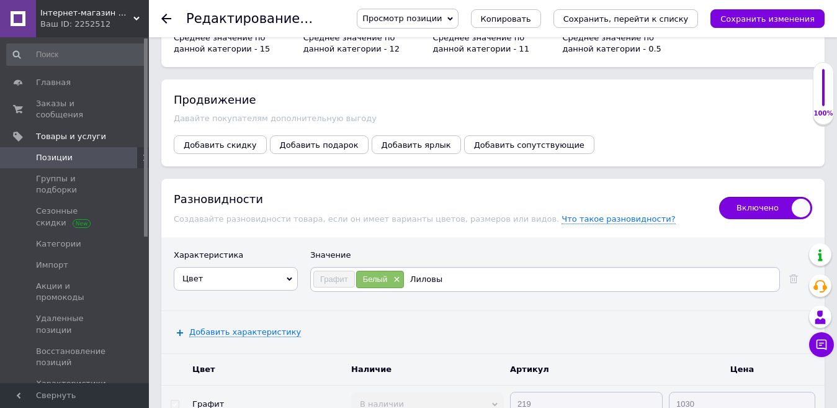
type input "Лиловый"
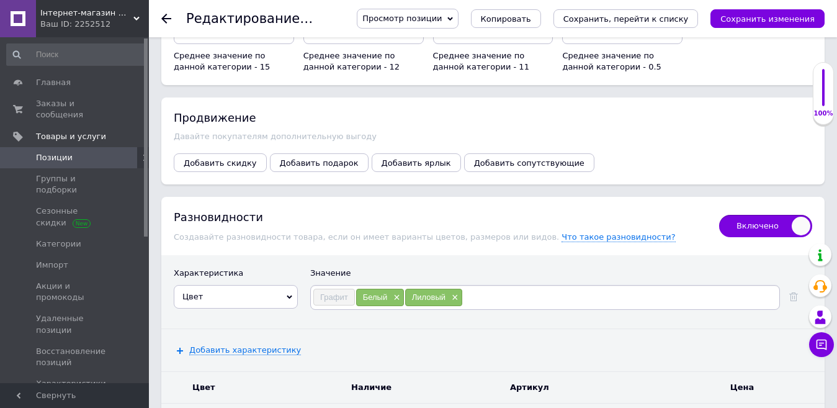
scroll to position [2401, 0]
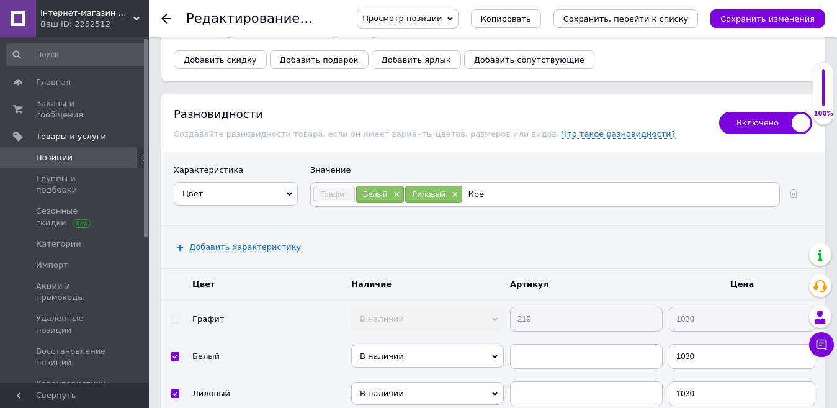
type input "Крем"
type input "Сталь"
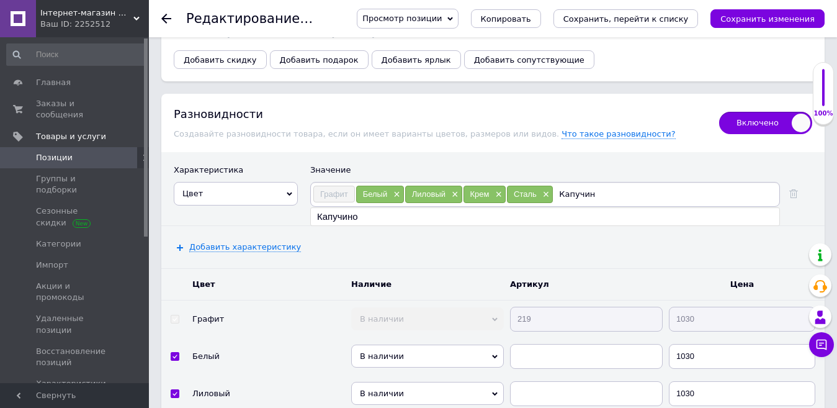
type input "Капучино"
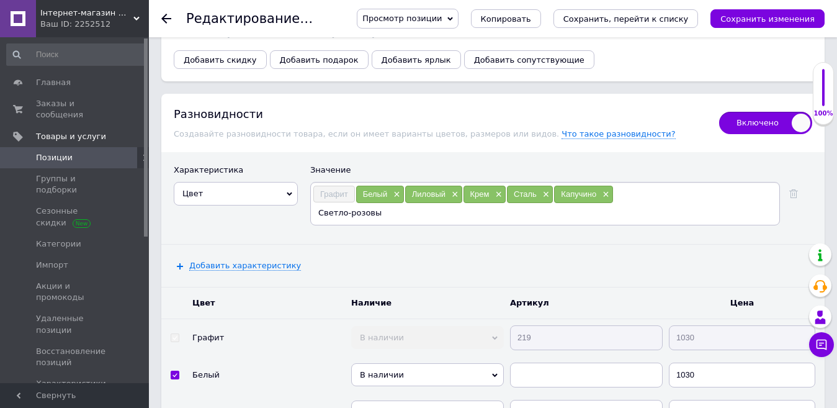
type input "Светло-розовый"
type input "Бургунди"
type input "Чорний"
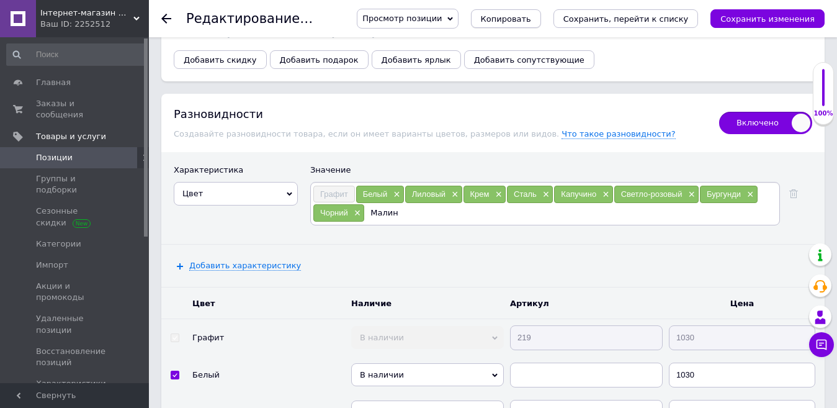
type input "Малина"
type input "Чайная роза"
type input "Джинс"
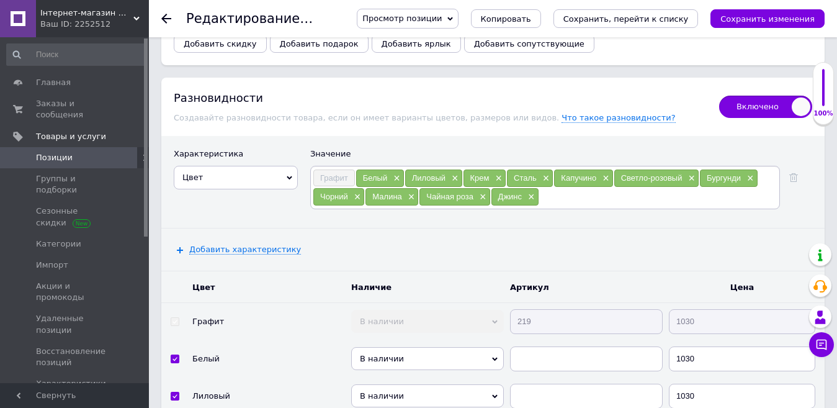
scroll to position [2434, 0]
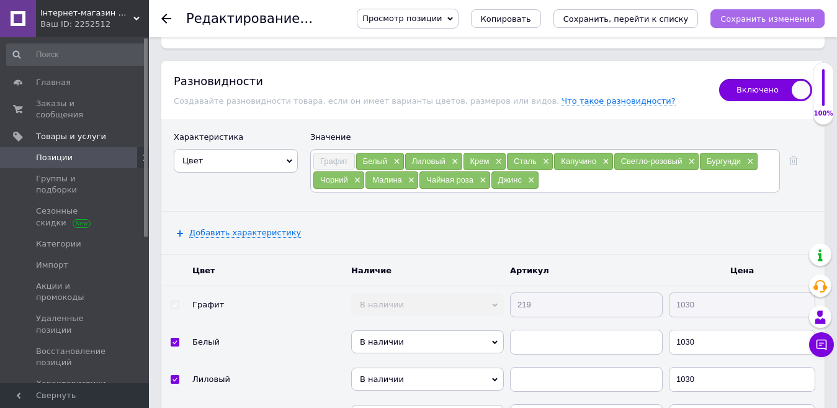
click at [784, 16] on icon "Сохранить изменения" at bounding box center [768, 18] width 94 height 9
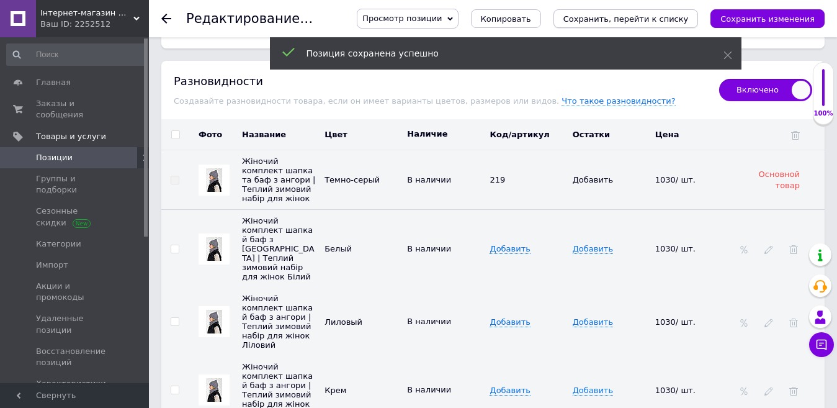
click at [625, 19] on icon "Сохранить, перейти к списку" at bounding box center [626, 18] width 125 height 9
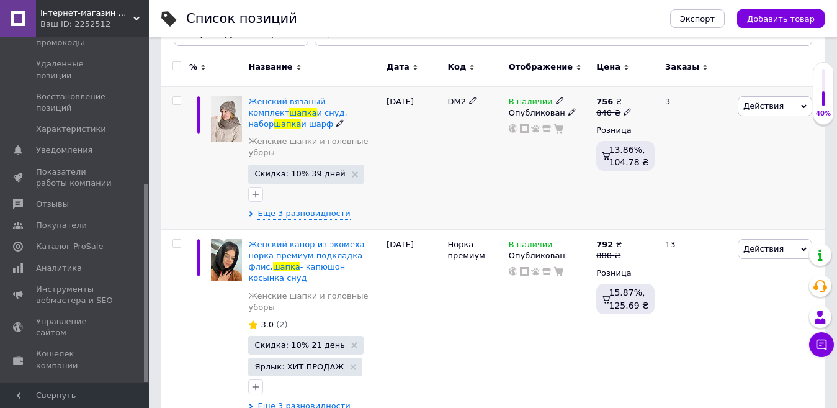
scroll to position [248, 0]
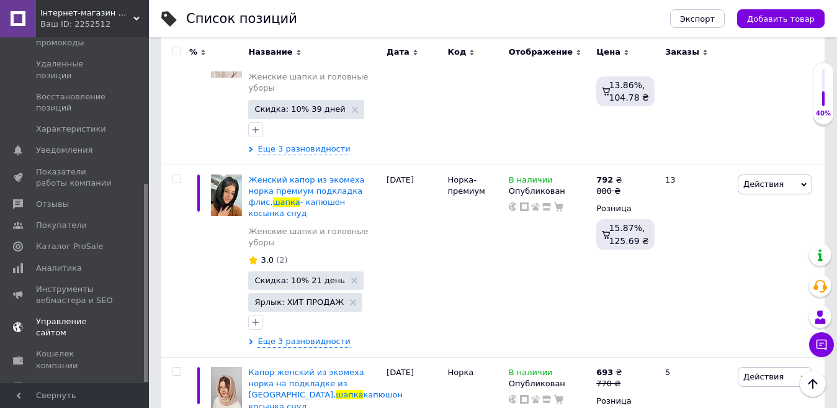
click at [78, 316] on span "Управление сайтом" at bounding box center [75, 327] width 79 height 22
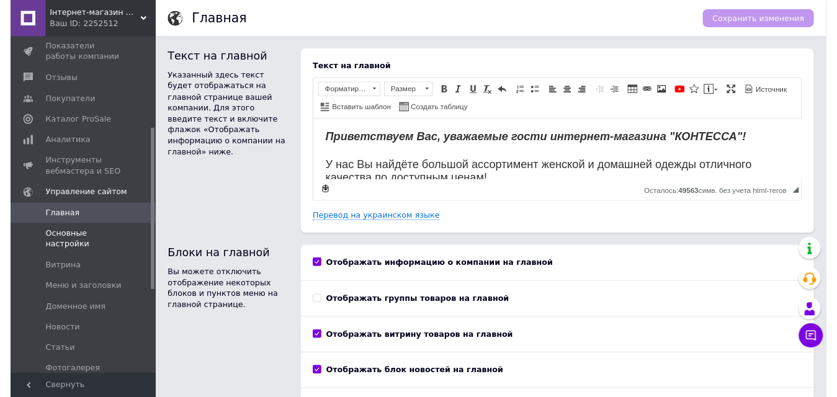
scroll to position [130, 0]
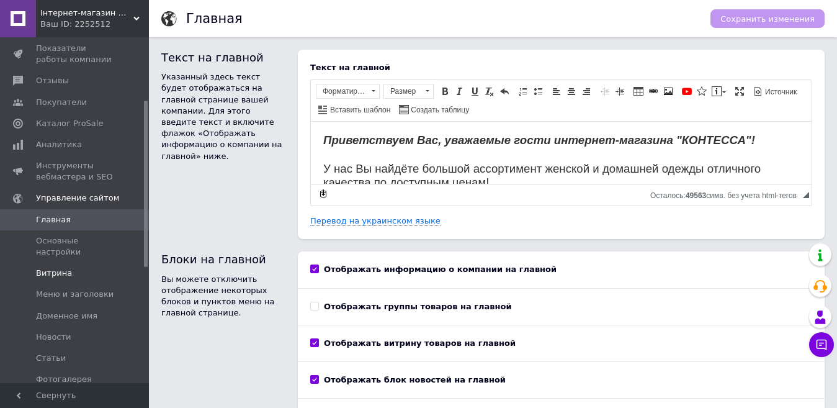
click at [52, 267] on span "Витрина" at bounding box center [54, 272] width 36 height 11
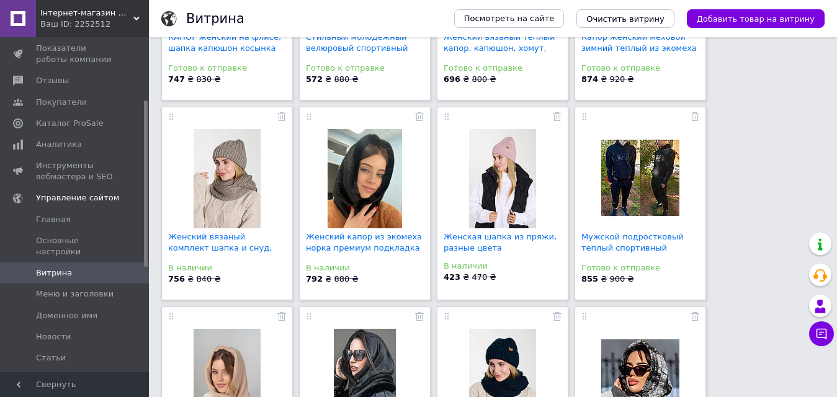
scroll to position [310, 0]
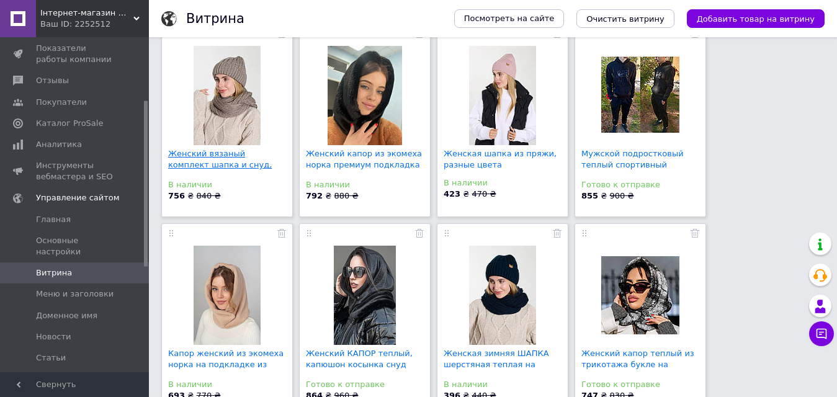
click at [231, 159] on link "Женский вязаный комплект шапка и снуд, набор шапка..." at bounding box center [220, 165] width 104 height 32
